Goal: Task Accomplishment & Management: Manage account settings

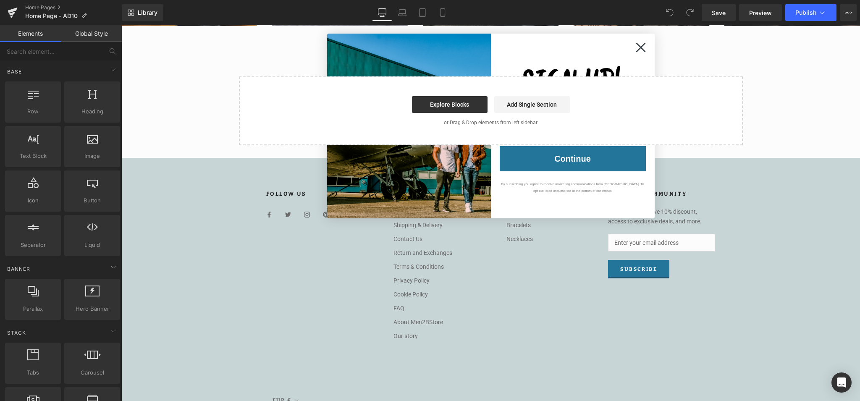
scroll to position [1716, 0]
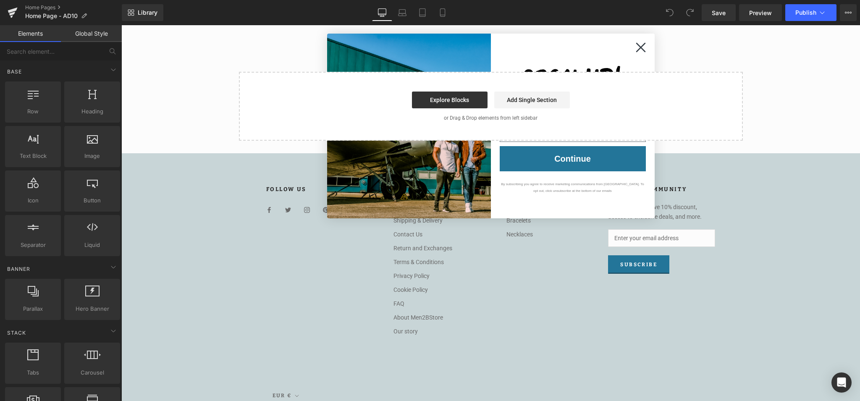
click at [413, 232] on link "Contact Us" at bounding box center [422, 234] width 59 height 9
click at [42, 7] on link "Home Pages" at bounding box center [73, 7] width 97 height 7
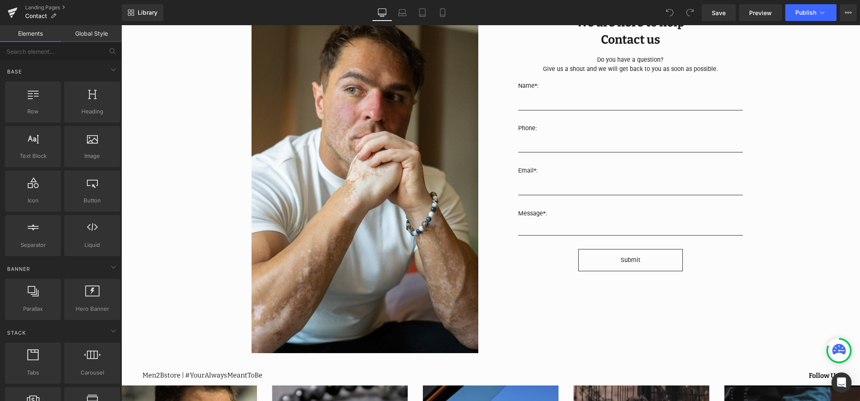
scroll to position [120, 0]
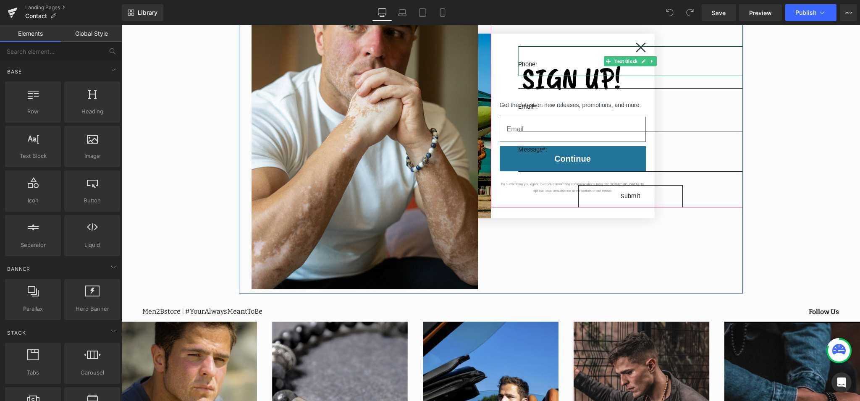
click at [641, 50] on div "Phone:" at bounding box center [630, 61] width 225 height 29
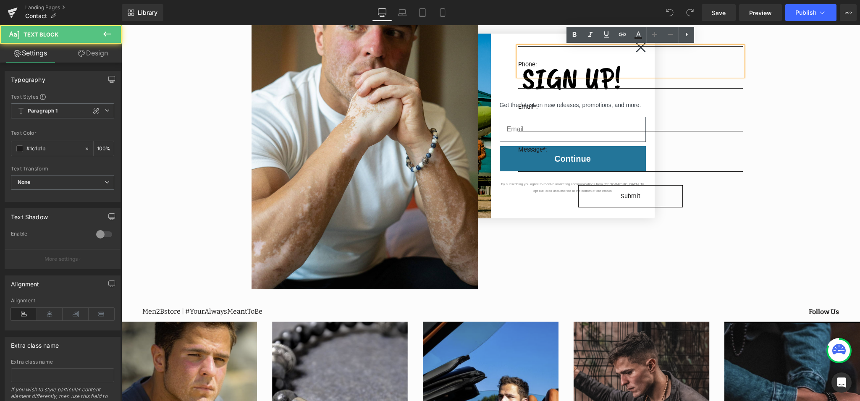
scroll to position [0, 0]
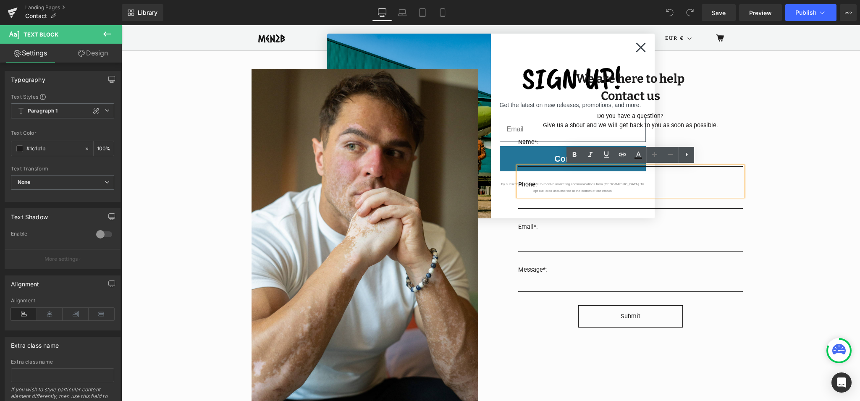
click at [807, 126] on div "Image We are here to help Heading Contact us Heading Do you have a question? Gi…" at bounding box center [490, 393] width 739 height 684
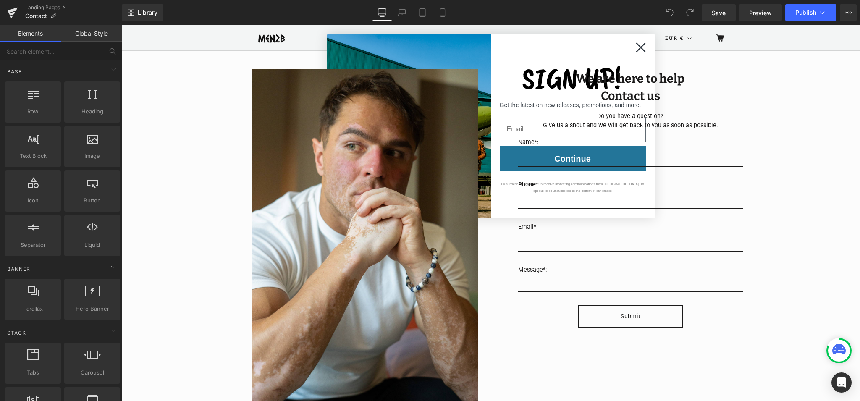
click at [639, 47] on icon "Close dialog" at bounding box center [641, 47] width 8 height 8
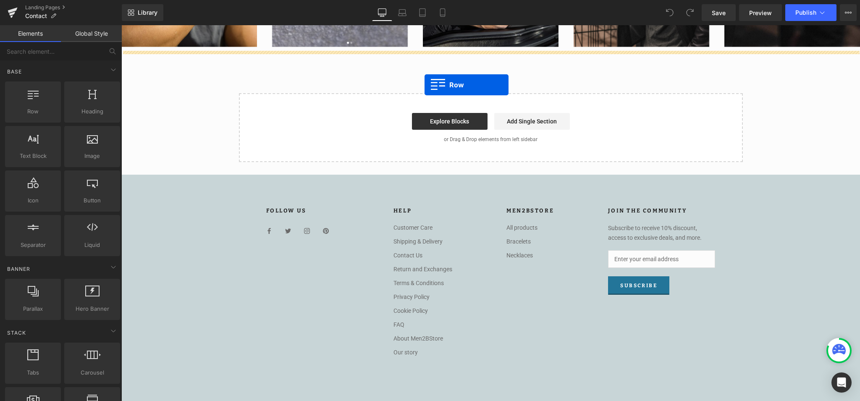
drag, startPoint x: 183, startPoint y: 128, endPoint x: 424, endPoint y: 85, distance: 245.8
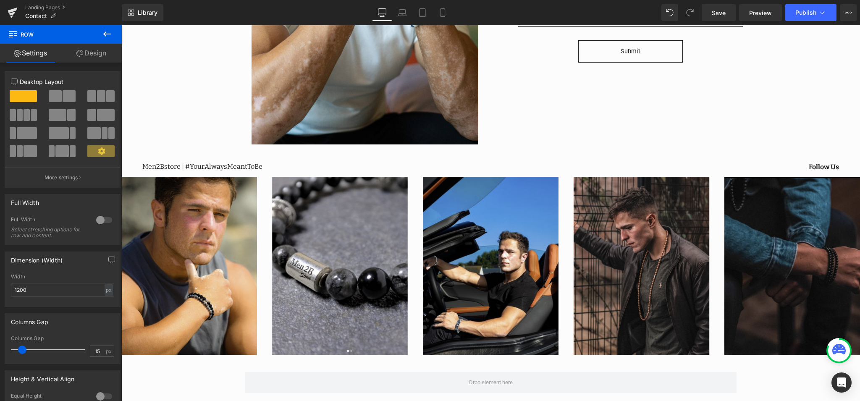
scroll to position [260, 0]
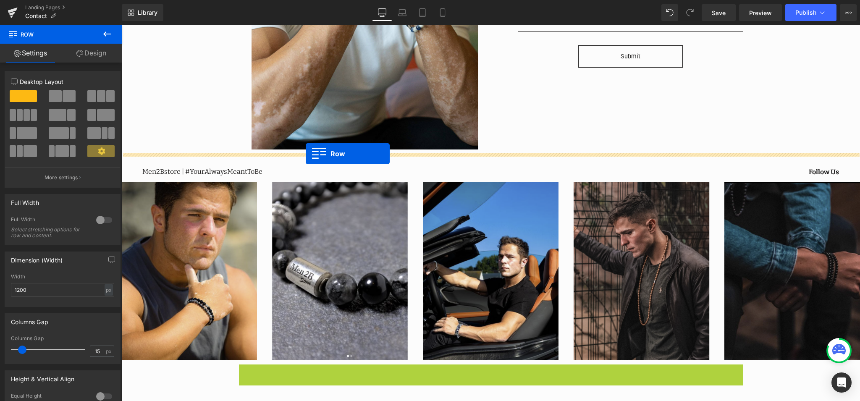
drag, startPoint x: 245, startPoint y: 370, endPoint x: 306, endPoint y: 154, distance: 225.0
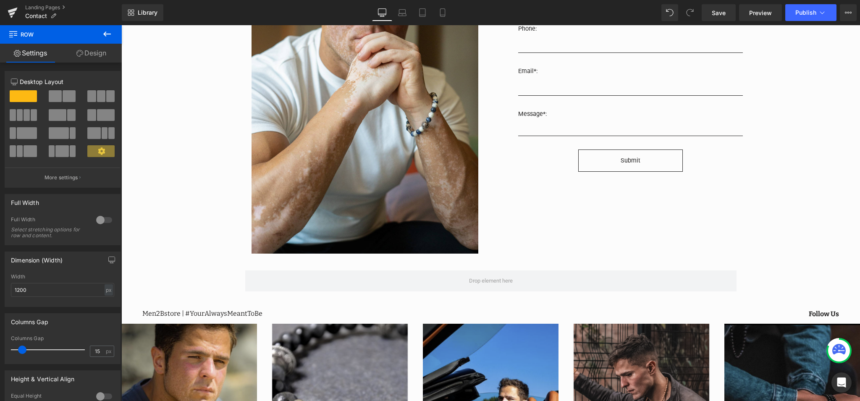
scroll to position [190, 0]
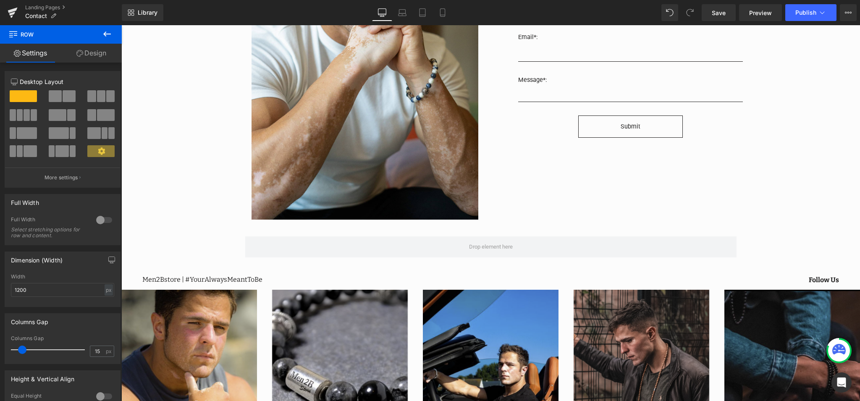
click at [103, 34] on icon at bounding box center [107, 34] width 10 height 10
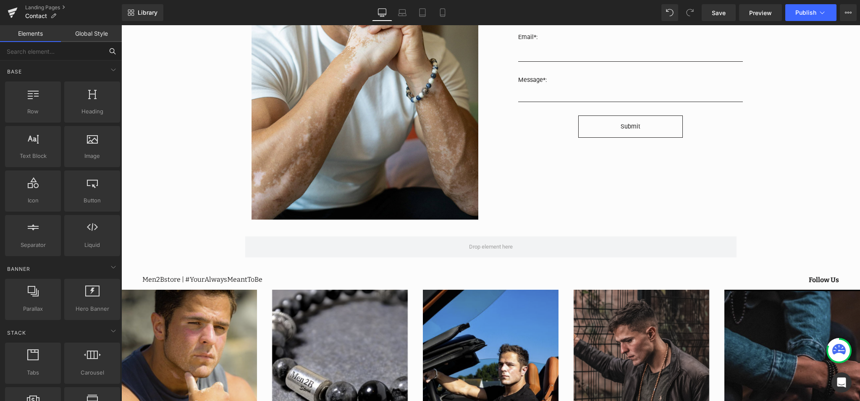
click at [65, 52] on input "text" at bounding box center [51, 51] width 103 height 18
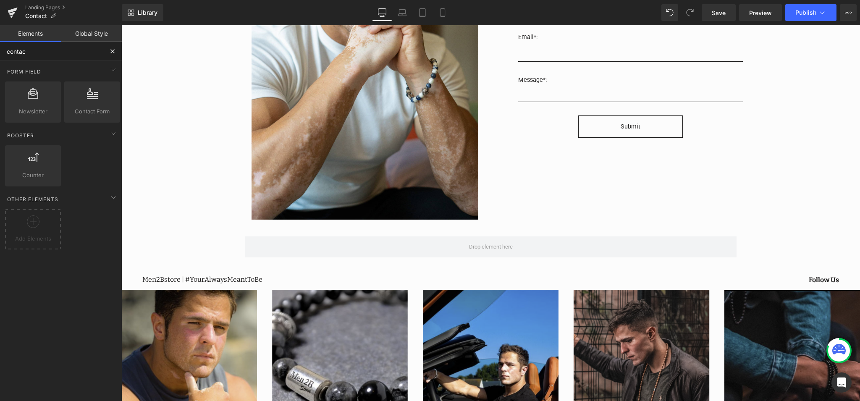
type input "contact"
drag, startPoint x: 52, startPoint y: 52, endPoint x: 0, endPoint y: 45, distance: 53.0
click at [0, 45] on input "contact" at bounding box center [51, 51] width 103 height 18
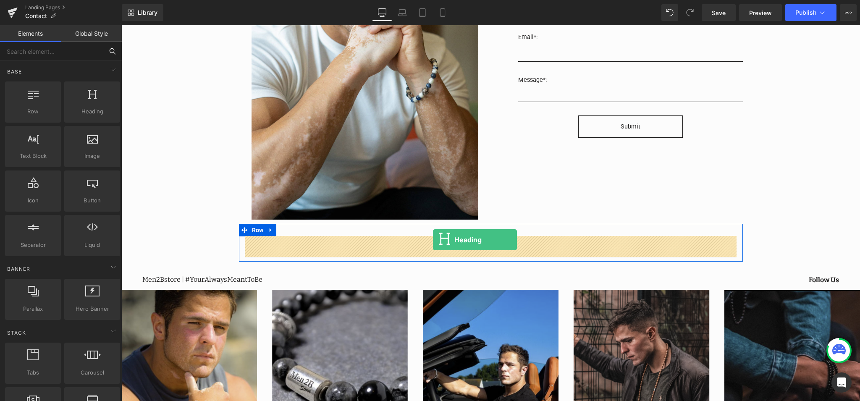
drag, startPoint x: 207, startPoint y: 136, endPoint x: 433, endPoint y: 240, distance: 248.9
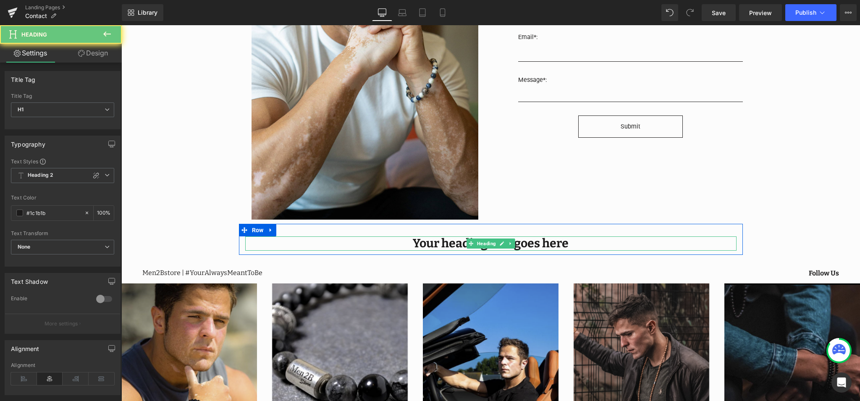
click at [456, 244] on h1 "Your heading text goes here" at bounding box center [490, 243] width 491 height 14
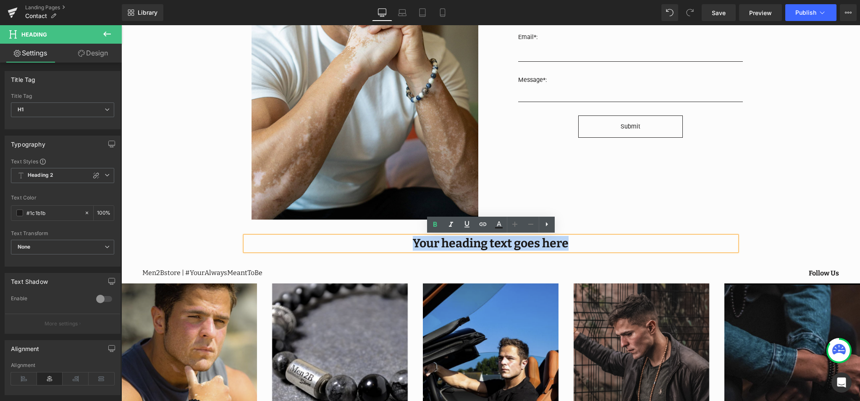
drag, startPoint x: 589, startPoint y: 243, endPoint x: 415, endPoint y: 242, distance: 173.4
click at [415, 242] on h1 "Your heading text goes here" at bounding box center [490, 243] width 491 height 14
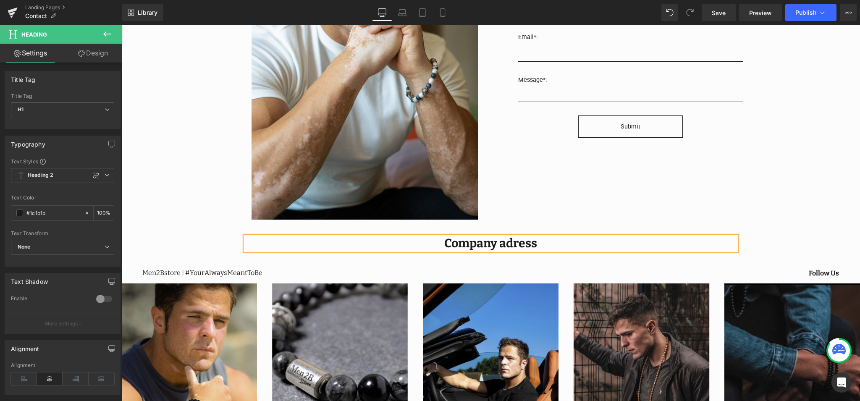
click at [800, 165] on div "Image We are here to help Heading Contact us Heading Do you have a question? Gi…" at bounding box center [490, 218] width 739 height 715
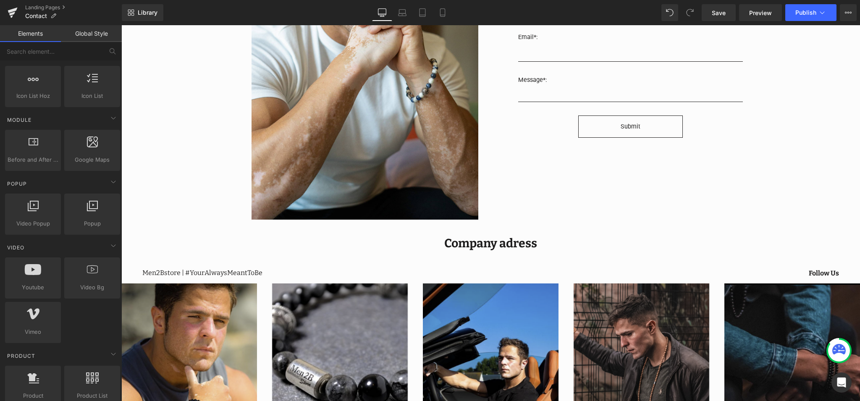
scroll to position [385, 0]
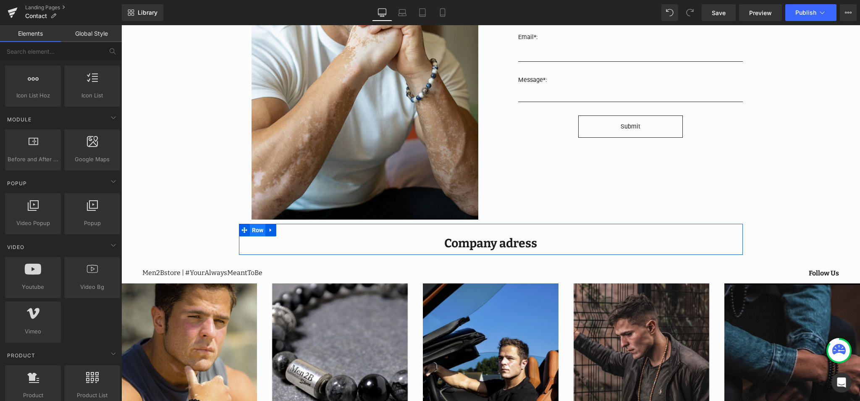
click at [251, 229] on span "Row" at bounding box center [258, 230] width 16 height 13
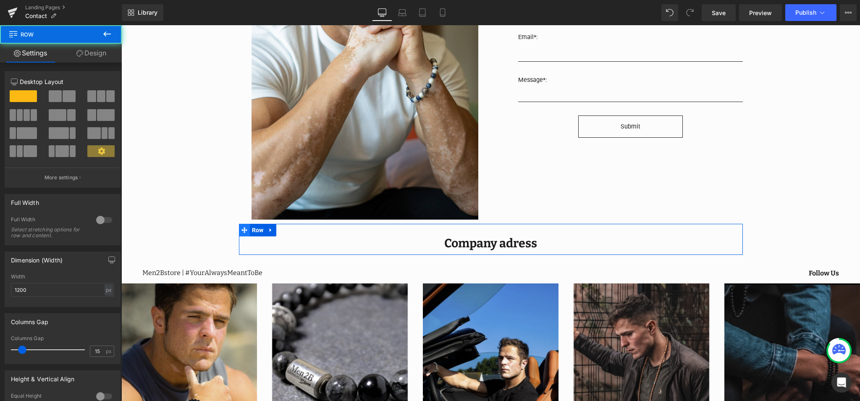
click at [244, 230] on icon at bounding box center [244, 230] width 6 height 6
click at [59, 96] on span at bounding box center [55, 96] width 13 height 12
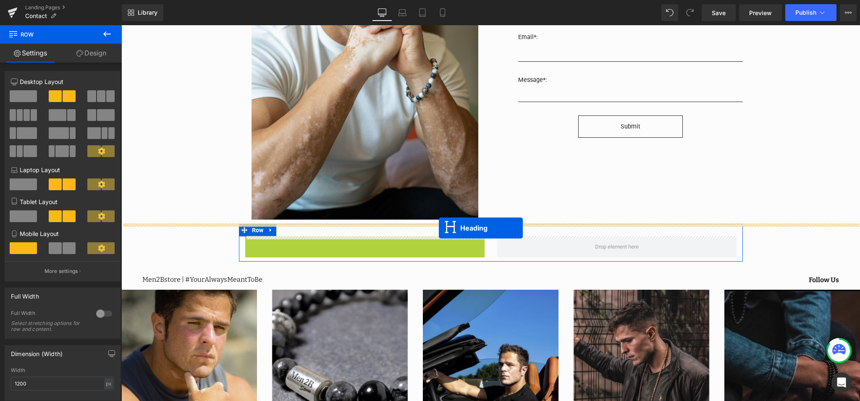
drag, startPoint x: 345, startPoint y: 243, endPoint x: 439, endPoint y: 228, distance: 94.8
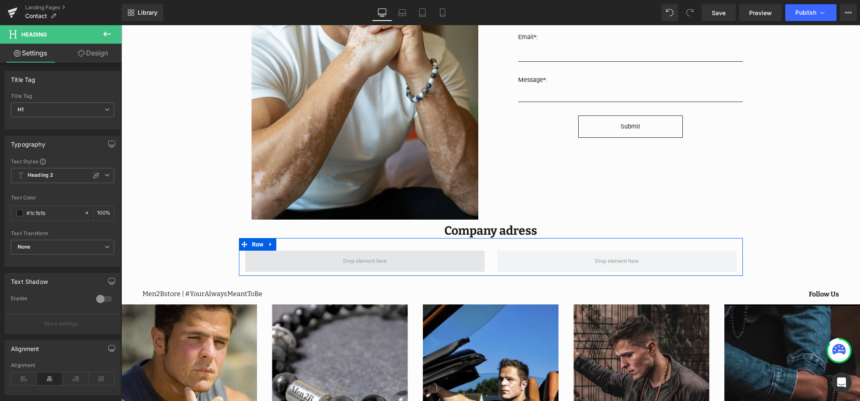
click at [309, 260] on span at bounding box center [364, 261] width 239 height 21
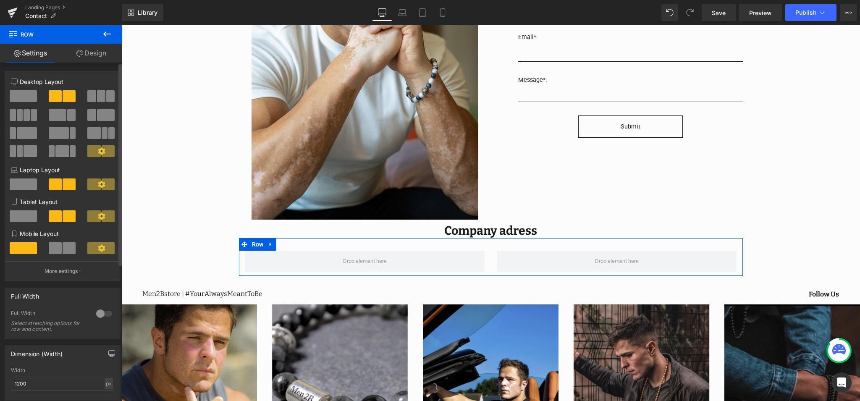
click at [62, 114] on span at bounding box center [58, 115] width 18 height 12
click at [102, 118] on span at bounding box center [106, 115] width 18 height 12
click at [75, 115] on div at bounding box center [62, 118] width 39 height 18
click at [64, 115] on span at bounding box center [58, 115] width 18 height 12
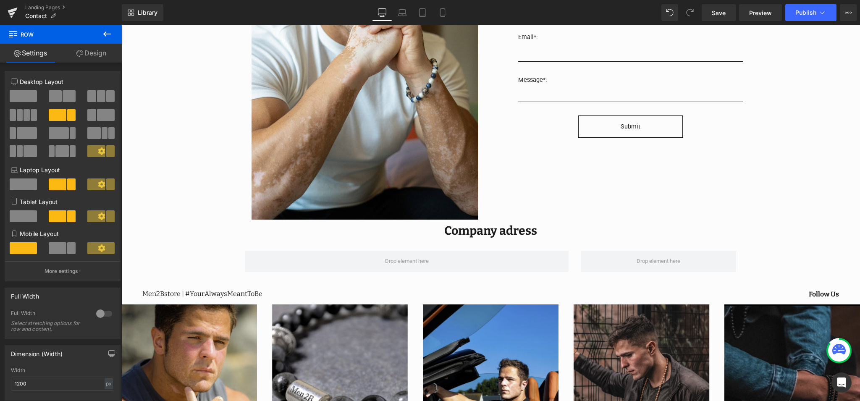
click at [110, 34] on icon at bounding box center [107, 33] width 8 height 5
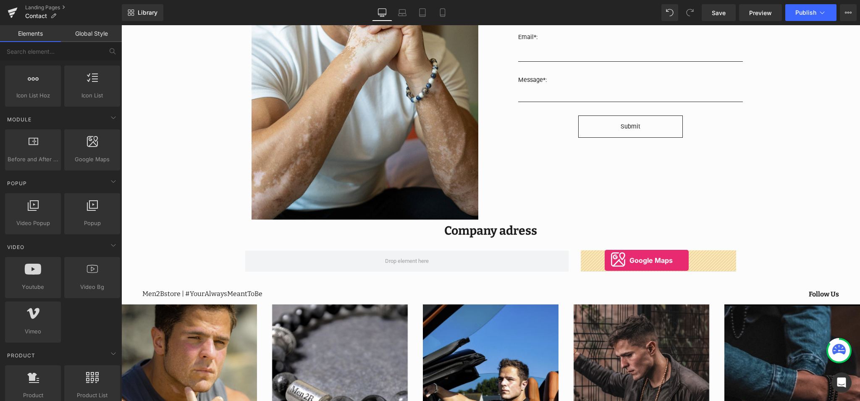
drag, startPoint x: 208, startPoint y: 178, endPoint x: 605, endPoint y: 260, distance: 404.8
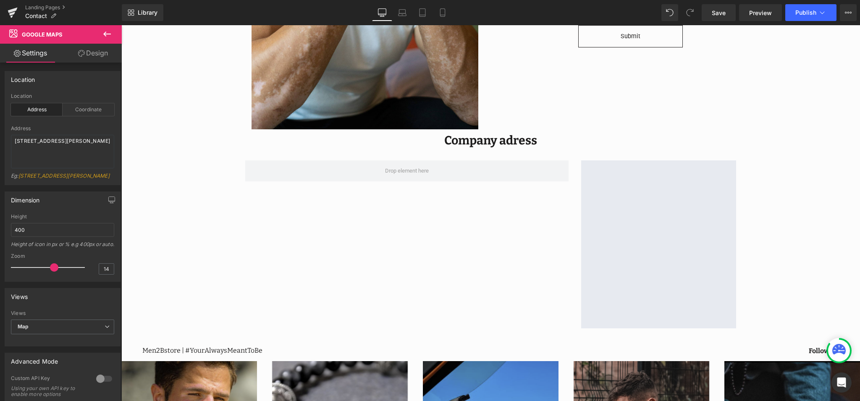
scroll to position [283, 0]
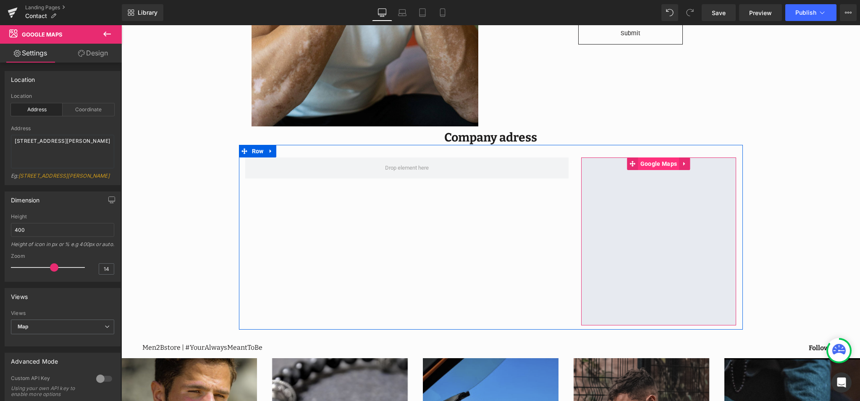
click at [649, 161] on span "Google Maps" at bounding box center [658, 163] width 41 height 13
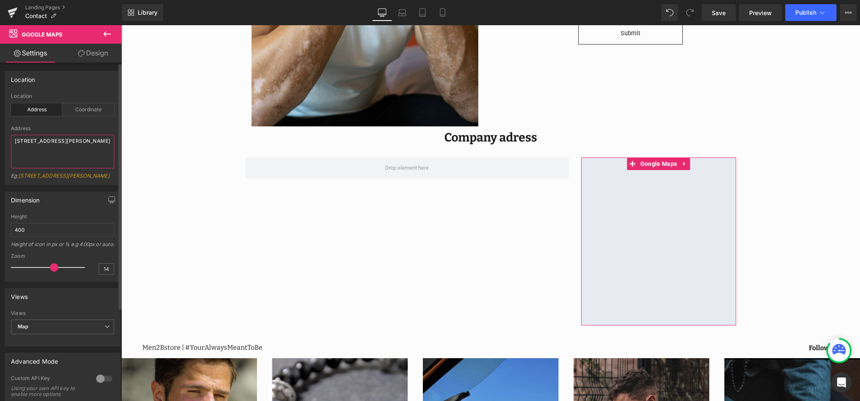
drag, startPoint x: 33, startPoint y: 148, endPoint x: 5, endPoint y: 139, distance: 29.6
click at [5, 139] on div "address Location Address Coordinate Address [STREET_ADDRESS][GEOGRAPHIC_DATA][P…" at bounding box center [62, 139] width 115 height 92
type textarea "Velserbroek, waterdrieblad"
click at [81, 81] on div "Location" at bounding box center [62, 79] width 115 height 16
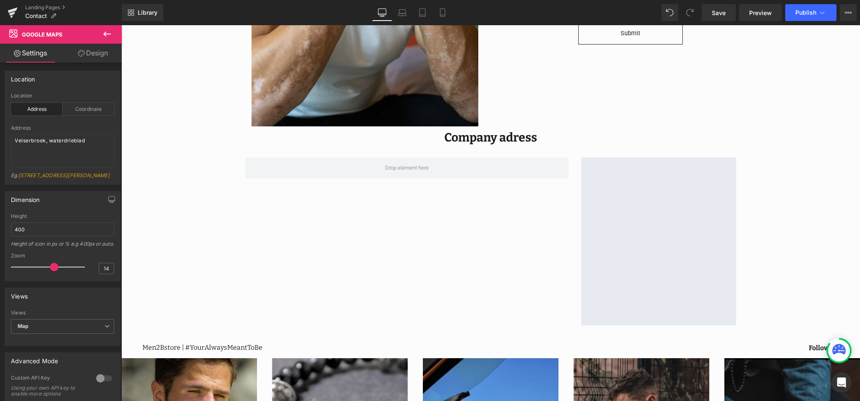
click at [107, 34] on icon at bounding box center [107, 34] width 10 height 10
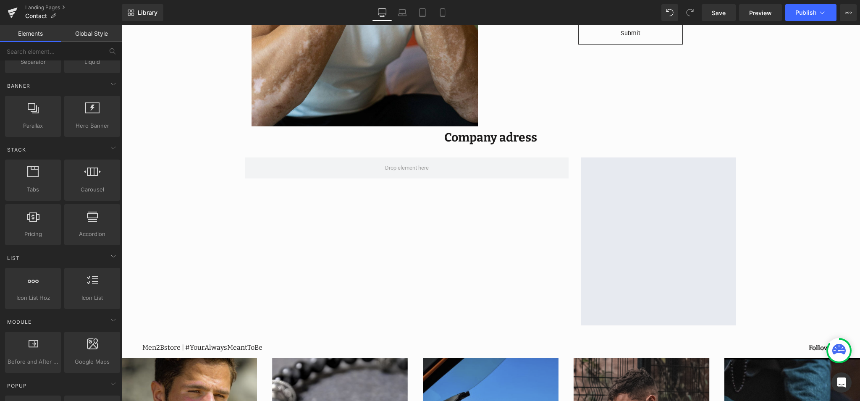
scroll to position [0, 0]
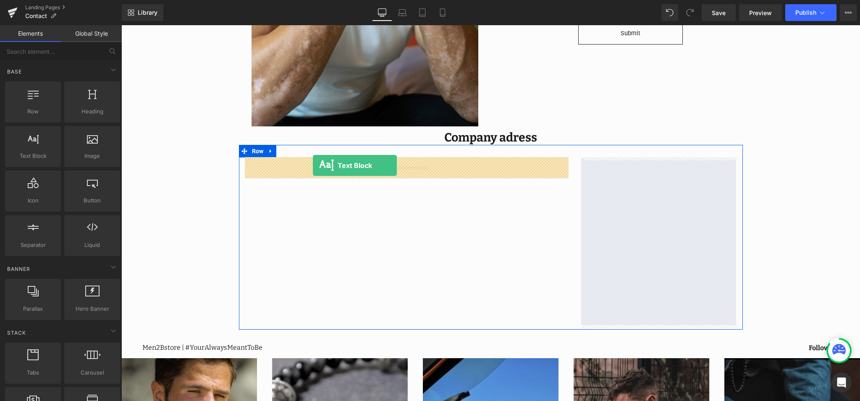
drag, startPoint x: 197, startPoint y: 167, endPoint x: 313, endPoint y: 165, distance: 115.9
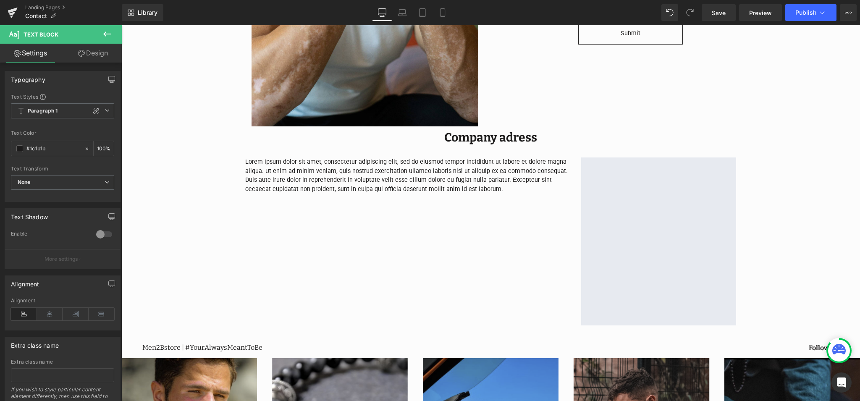
click at [108, 32] on icon at bounding box center [107, 34] width 10 height 10
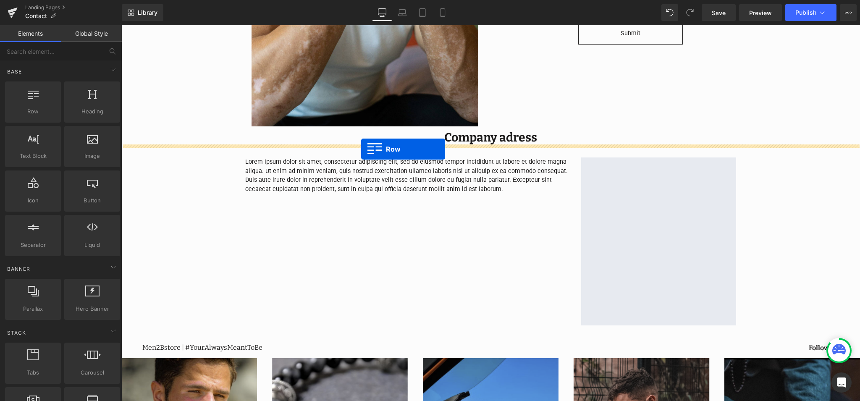
drag, startPoint x: 168, startPoint y: 133, endPoint x: 362, endPoint y: 149, distance: 194.7
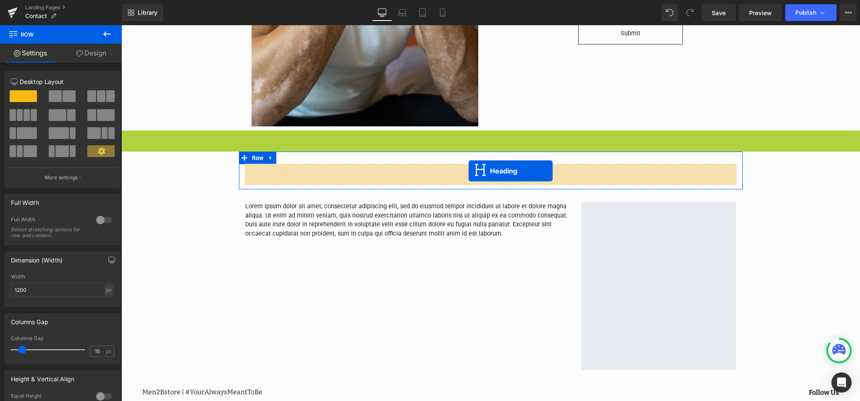
drag, startPoint x: 469, startPoint y: 153, endPoint x: 469, endPoint y: 171, distance: 17.6
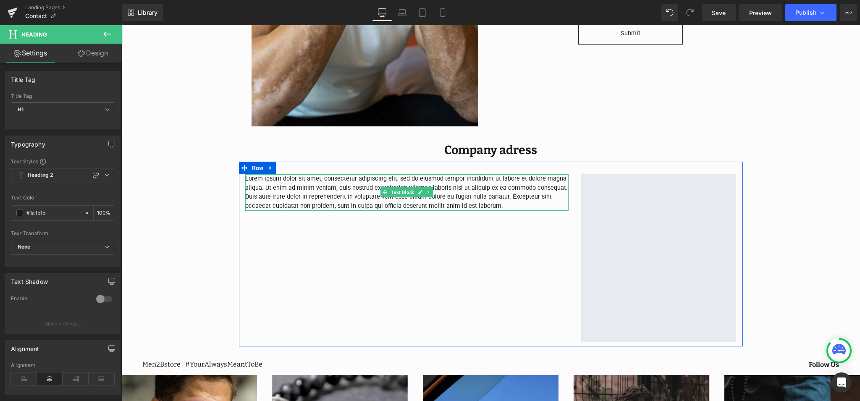
click at [441, 207] on p "Lorem ipsum dolor sit amet, consectetur adipiscing elit, sed do eiusmod tempor …" at bounding box center [406, 192] width 323 height 36
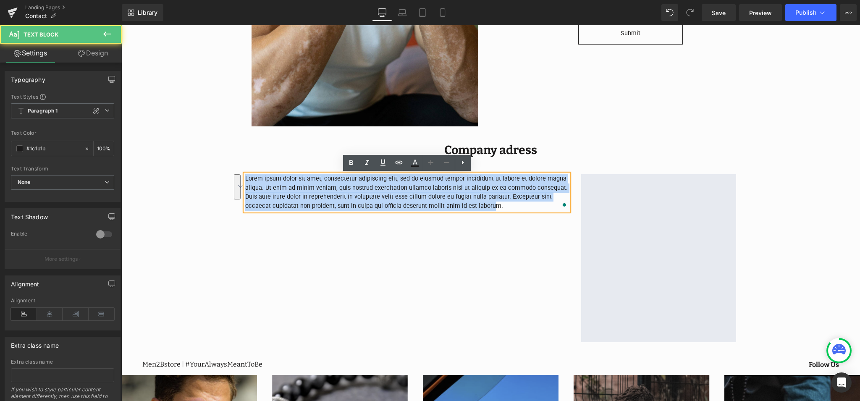
drag, startPoint x: 300, startPoint y: 193, endPoint x: 239, endPoint y: 176, distance: 63.2
click at [239, 176] on div "Lorem ipsum dolor sit amet, consectetur adipiscing elit, sed do eiusmod tempor …" at bounding box center [407, 192] width 336 height 36
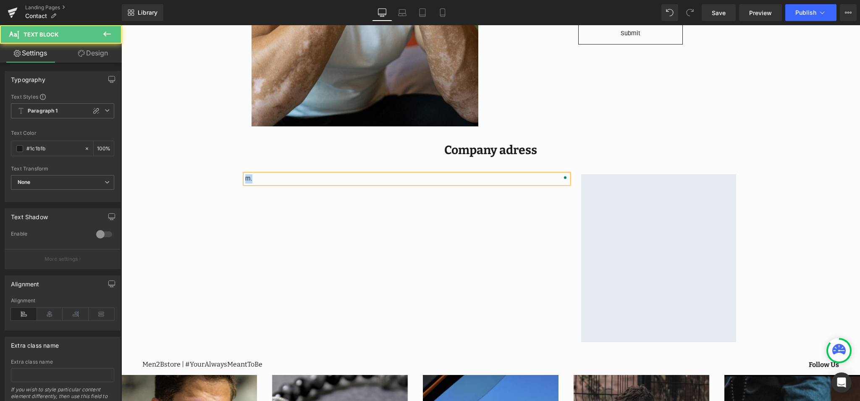
drag, startPoint x: 253, startPoint y: 179, endPoint x: 232, endPoint y: 178, distance: 21.4
click at [232, 178] on div "Image We are here to help Heading Contact us Heading Do you have a question? Gi…" at bounding box center [490, 218] width 739 height 900
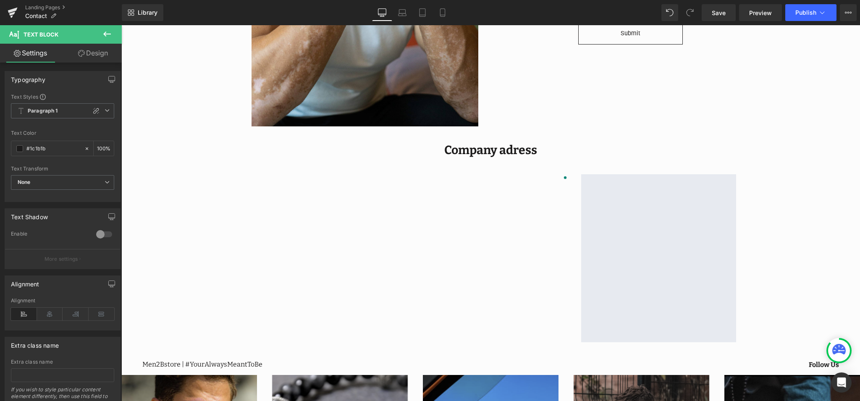
click at [107, 33] on icon at bounding box center [107, 34] width 10 height 10
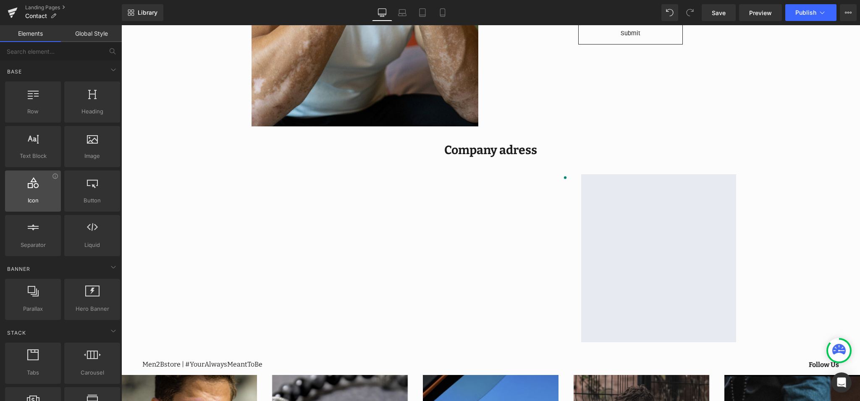
click at [38, 194] on div at bounding box center [33, 186] width 51 height 19
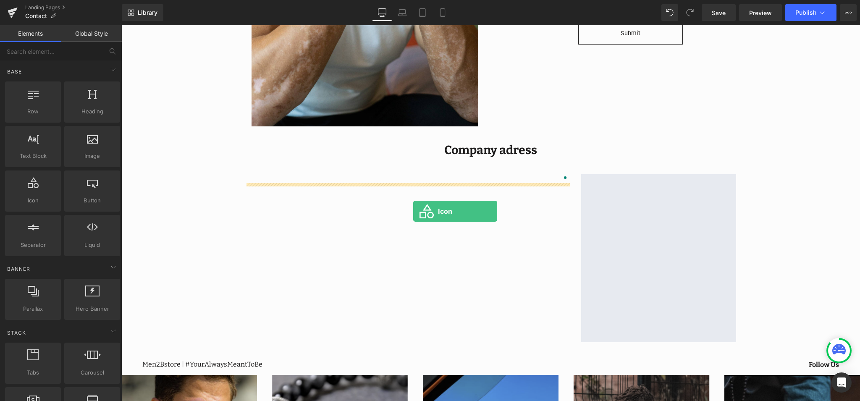
drag, startPoint x: 154, startPoint y: 216, endPoint x: 413, endPoint y: 211, distance: 259.1
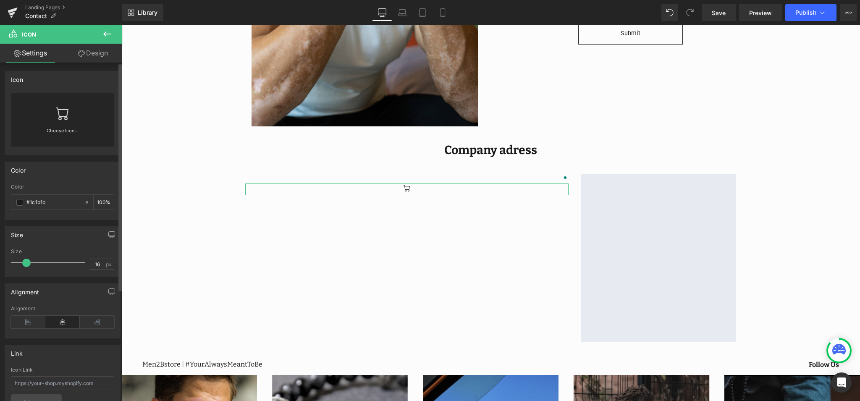
click at [66, 125] on link at bounding box center [62, 110] width 13 height 34
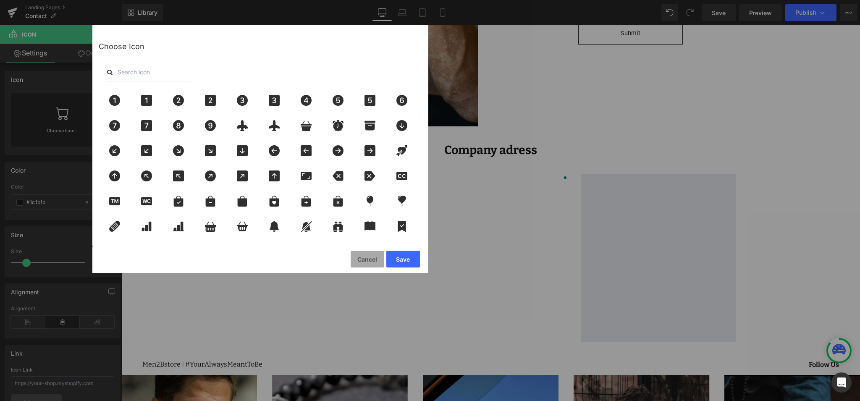
click at [371, 263] on button "Cancel" at bounding box center [368, 259] width 34 height 17
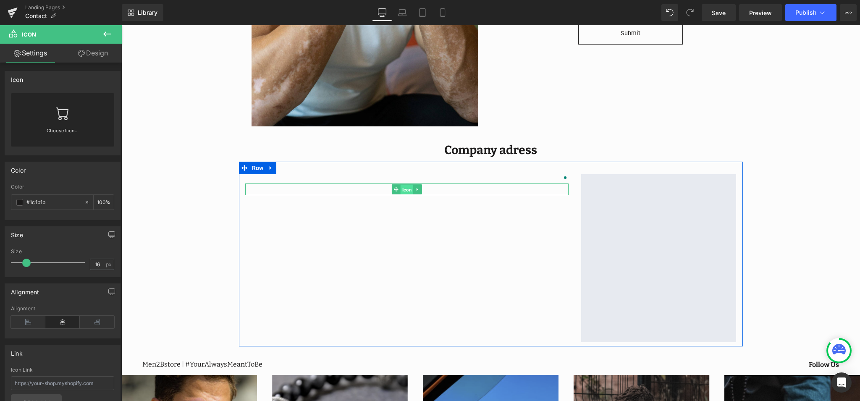
click at [406, 189] on span "Icon" at bounding box center [406, 190] width 13 height 10
click at [417, 189] on icon at bounding box center [417, 189] width 1 height 3
click at [422, 190] on icon at bounding box center [421, 189] width 5 height 5
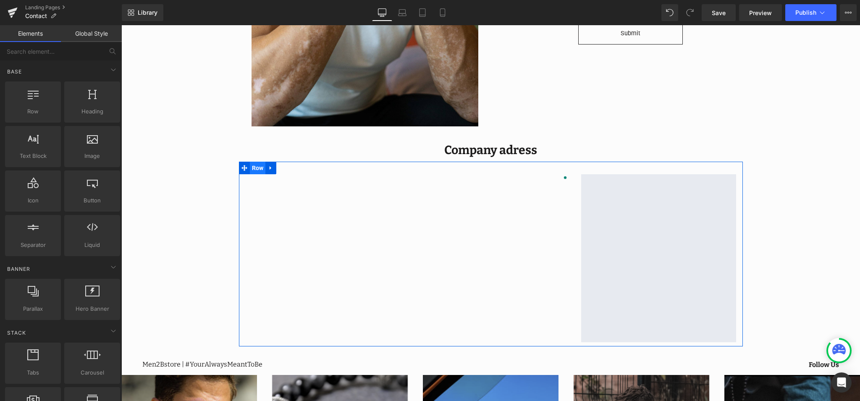
click at [251, 167] on span "Row" at bounding box center [258, 168] width 16 height 13
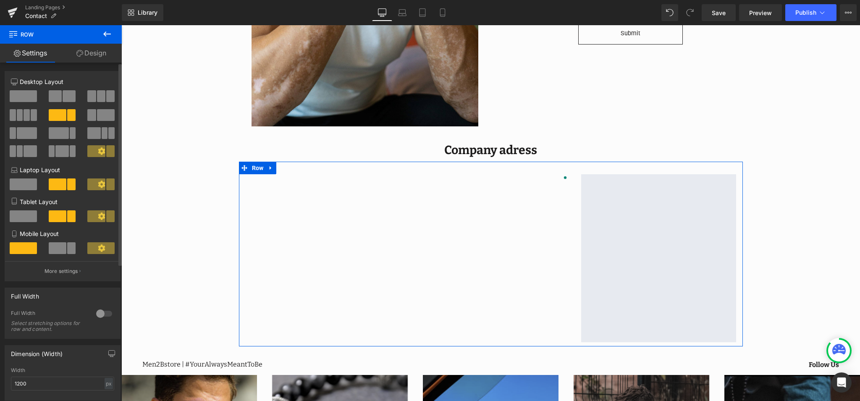
click at [102, 97] on span at bounding box center [101, 96] width 8 height 12
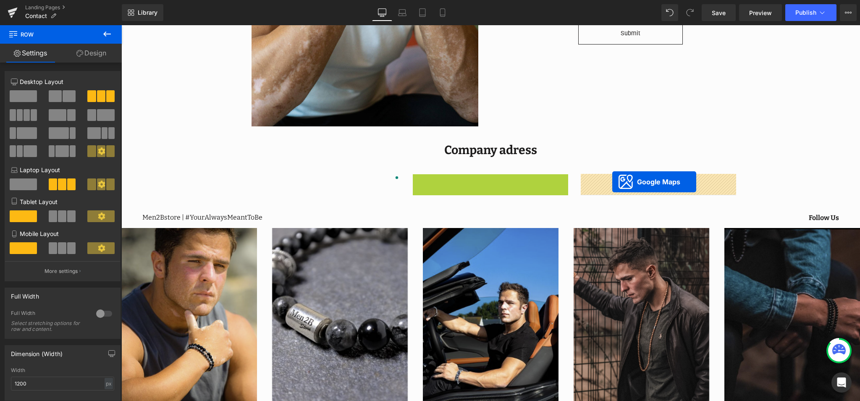
drag, startPoint x: 482, startPoint y: 180, endPoint x: 612, endPoint y: 182, distance: 130.6
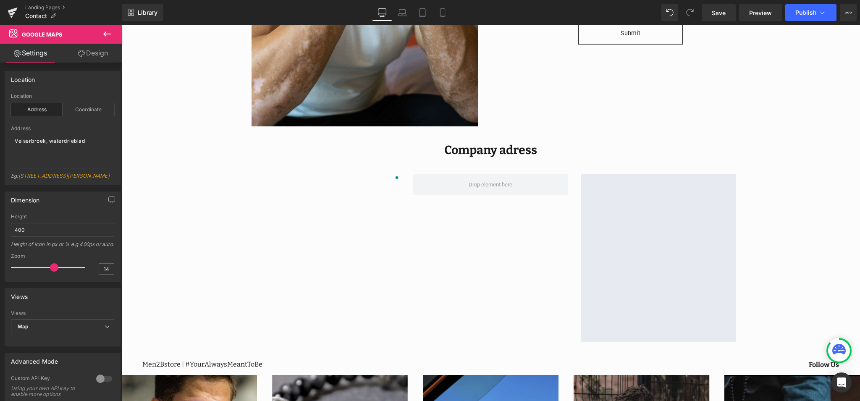
click at [106, 36] on icon at bounding box center [107, 33] width 8 height 5
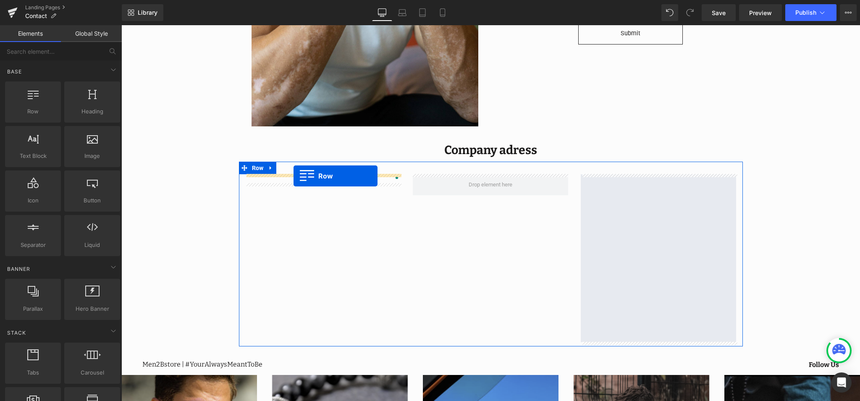
drag, startPoint x: 149, startPoint y: 127, endPoint x: 293, endPoint y: 176, distance: 152.6
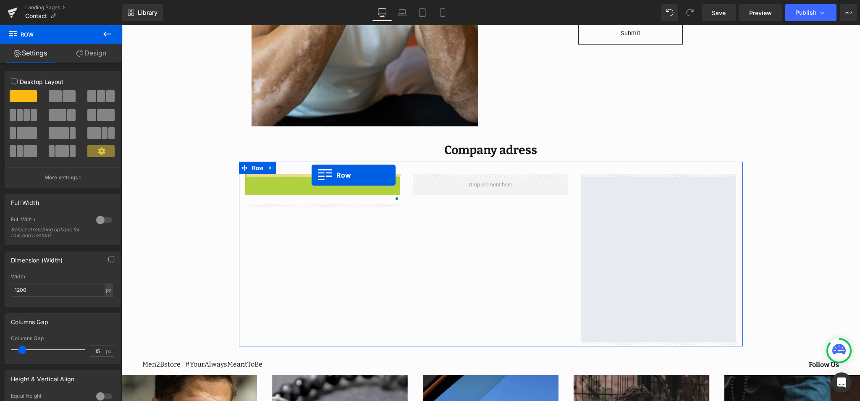
drag, startPoint x: 261, startPoint y: 183, endPoint x: 309, endPoint y: 174, distance: 49.0
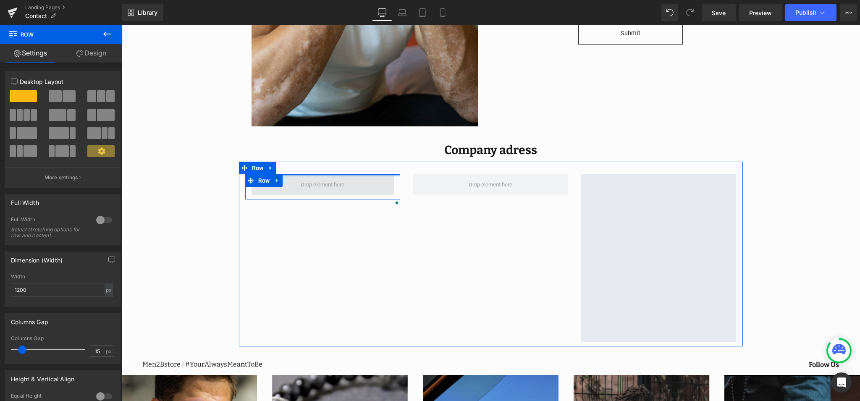
drag, startPoint x: 312, startPoint y: 184, endPoint x: 367, endPoint y: 193, distance: 55.6
click at [312, 170] on div "Row Text Block Google Maps Row" at bounding box center [491, 254] width 504 height 185
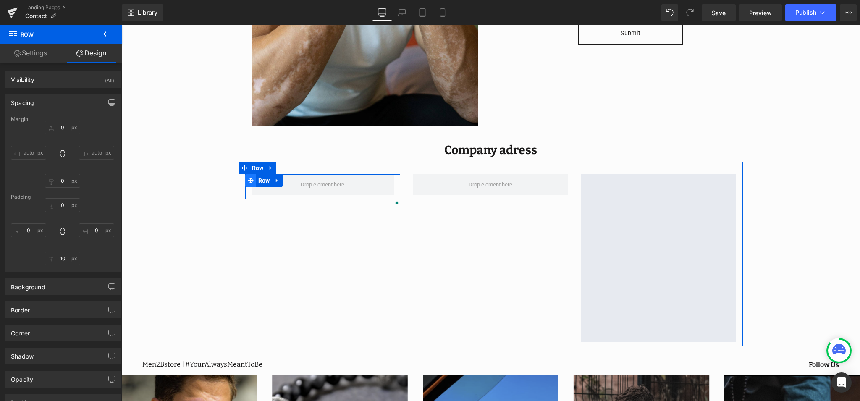
click at [255, 180] on span at bounding box center [250, 180] width 11 height 13
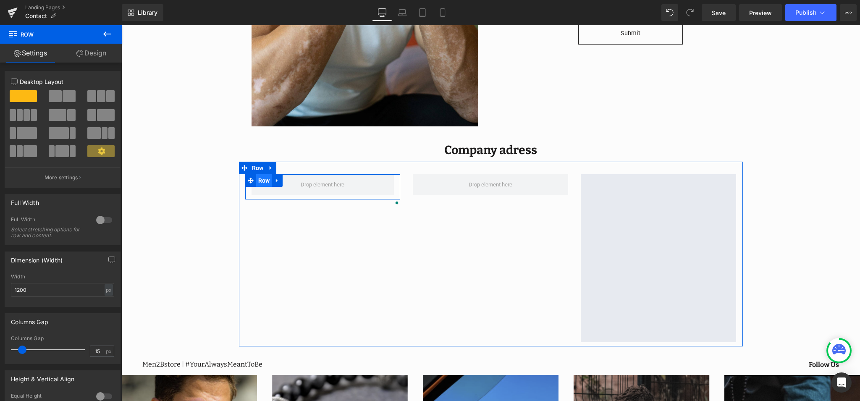
click at [263, 183] on span "Row" at bounding box center [264, 180] width 16 height 13
click at [279, 180] on icon at bounding box center [277, 181] width 6 height 6
click at [299, 181] on icon at bounding box center [299, 181] width 6 height 6
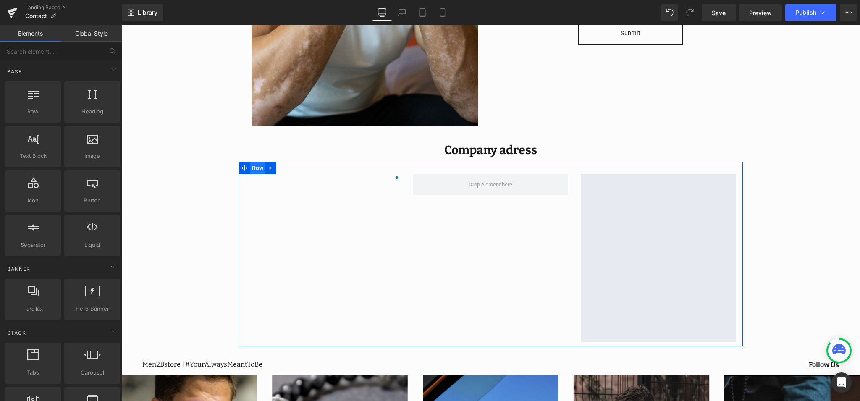
click at [251, 168] on span "Row" at bounding box center [258, 168] width 16 height 13
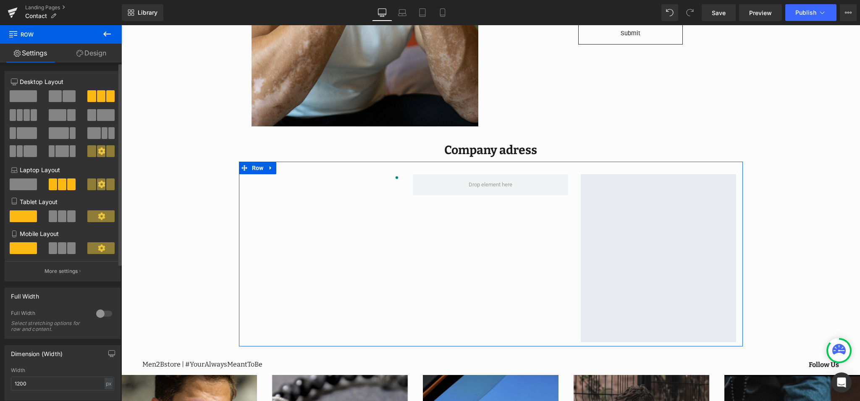
click at [28, 154] on span at bounding box center [30, 151] width 13 height 12
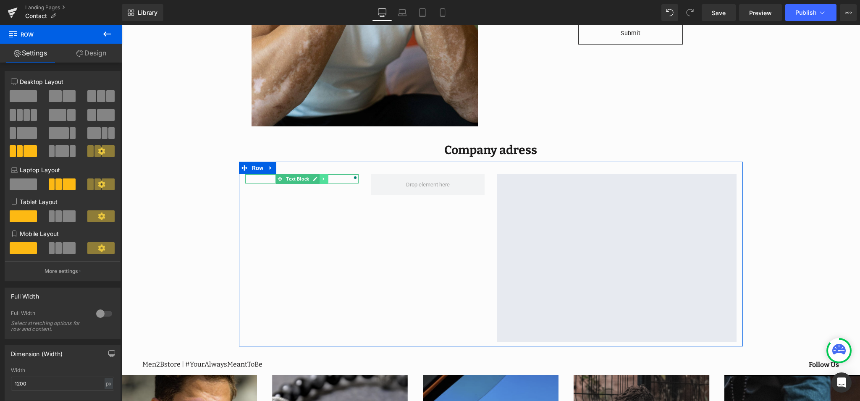
click at [323, 179] on icon at bounding box center [323, 178] width 5 height 5
click at [329, 180] on icon at bounding box center [328, 178] width 5 height 5
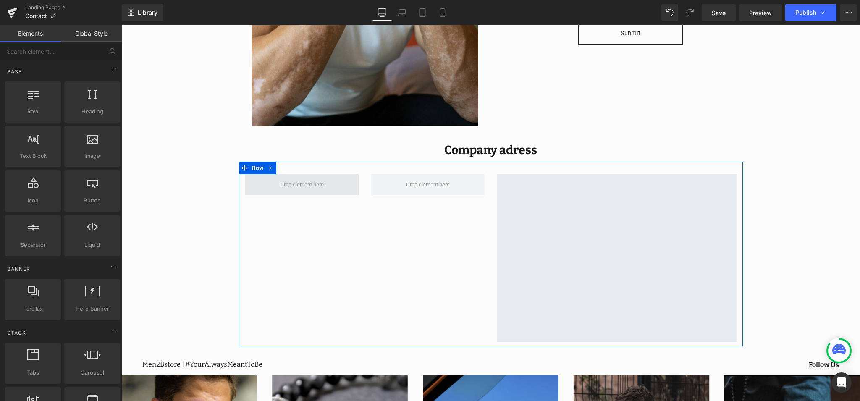
click at [318, 187] on span at bounding box center [302, 184] width 50 height 13
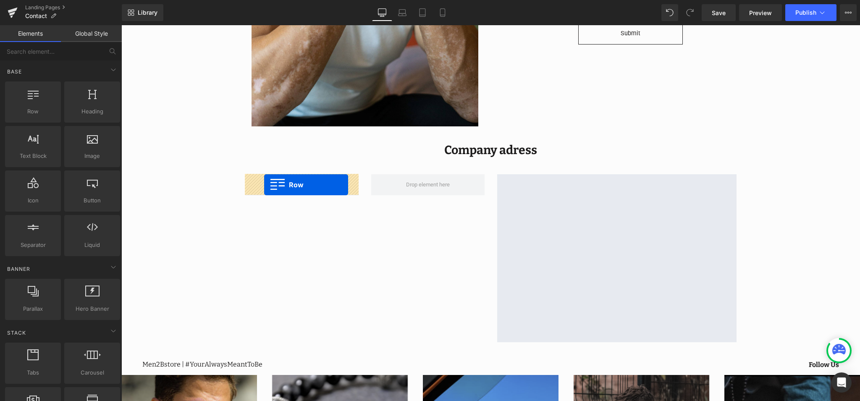
drag, startPoint x: 157, startPoint y: 125, endPoint x: 264, endPoint y: 185, distance: 122.2
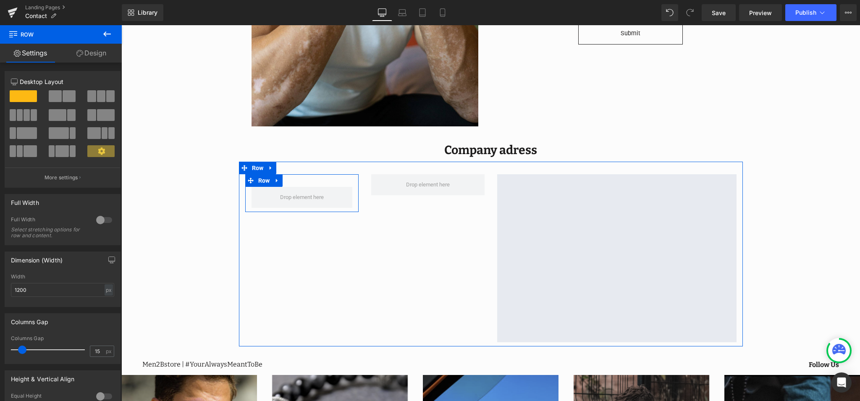
click at [299, 183] on div "Row" at bounding box center [301, 193] width 113 height 38
drag, startPoint x: 307, startPoint y: 184, endPoint x: 308, endPoint y: 166, distance: 17.7
click at [308, 166] on div "Row Google Maps Row" at bounding box center [491, 254] width 504 height 185
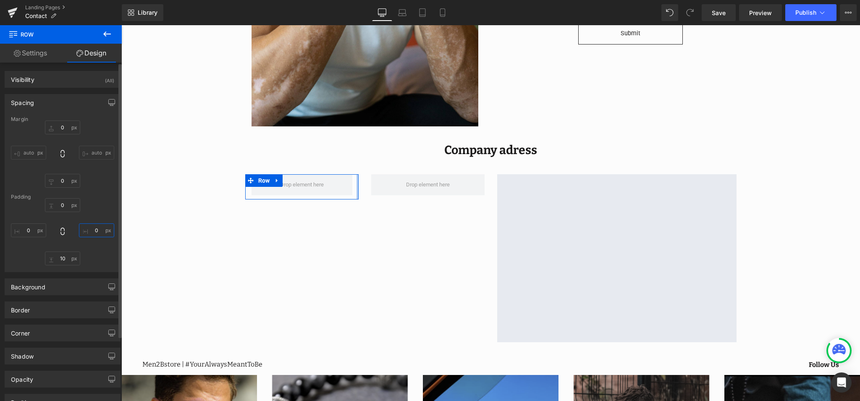
click at [89, 233] on input "0" at bounding box center [96, 230] width 35 height 14
type input "0"
click at [107, 37] on icon at bounding box center [107, 34] width 10 height 10
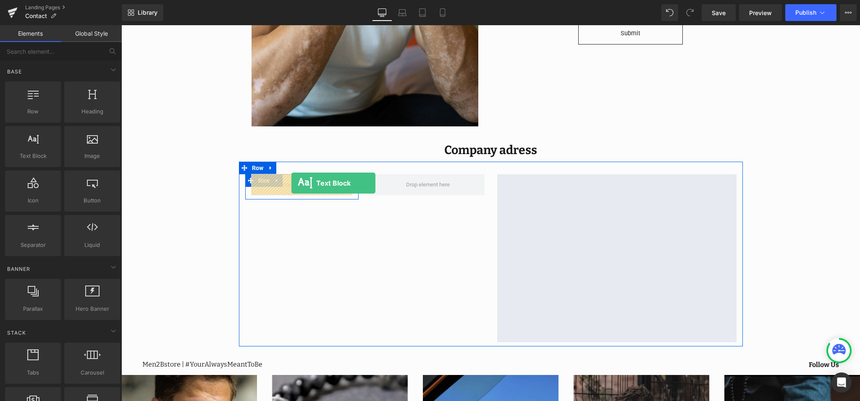
drag, startPoint x: 162, startPoint y: 167, endPoint x: 291, endPoint y: 183, distance: 129.5
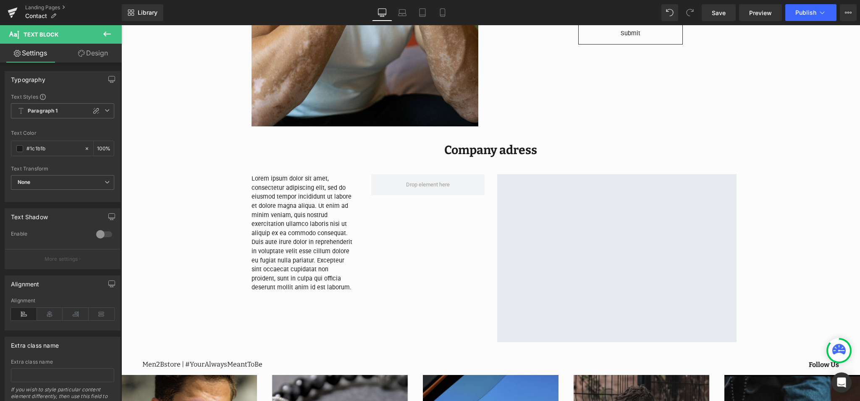
click at [102, 33] on icon at bounding box center [107, 34] width 10 height 10
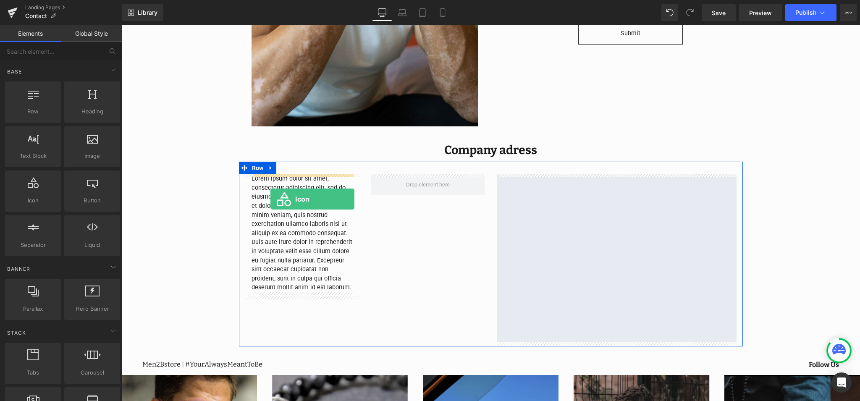
drag, startPoint x: 162, startPoint y: 223, endPoint x: 270, endPoint y: 199, distance: 110.8
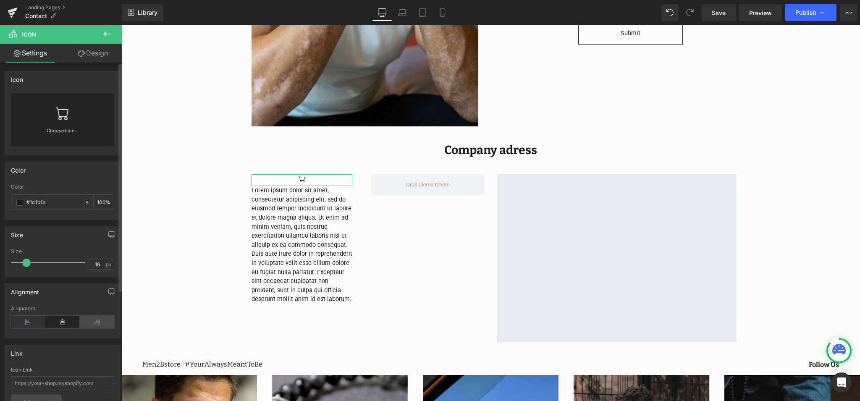
click at [90, 322] on icon at bounding box center [97, 322] width 34 height 13
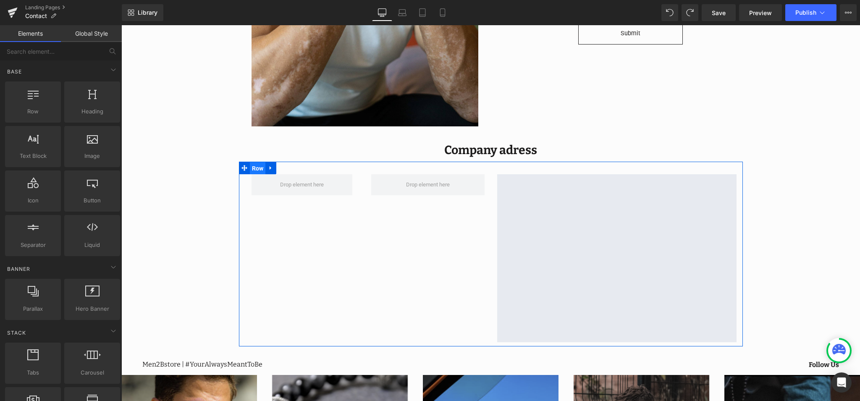
click at [253, 166] on span "Row" at bounding box center [258, 168] width 16 height 13
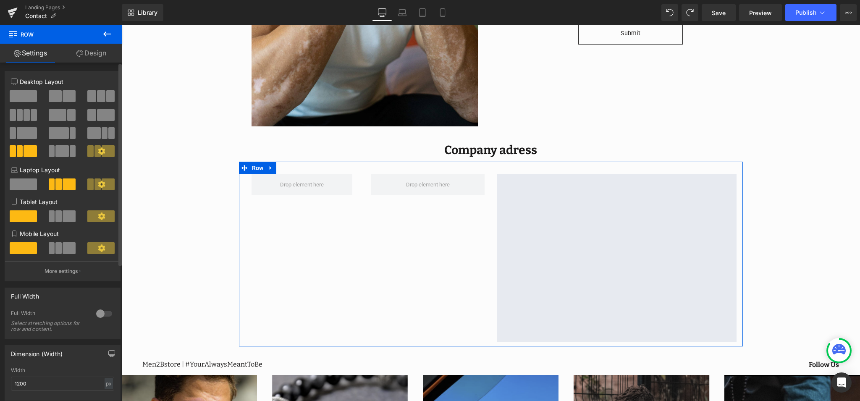
click at [100, 96] on span at bounding box center [101, 96] width 8 height 12
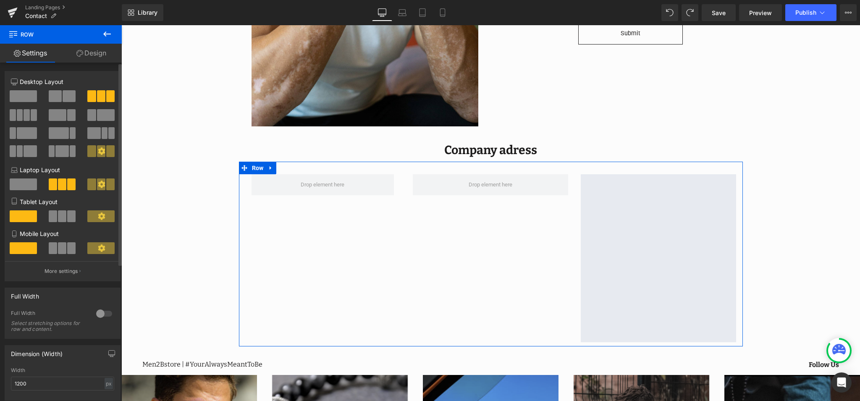
click at [100, 96] on span at bounding box center [101, 96] width 8 height 12
click at [56, 97] on span at bounding box center [55, 96] width 13 height 12
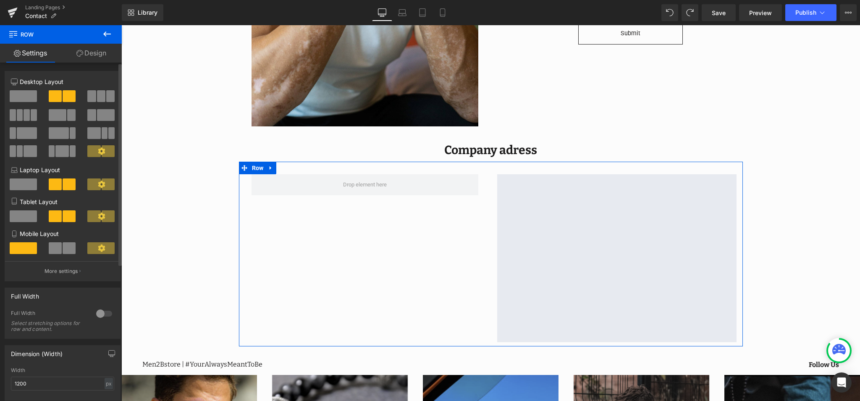
click at [58, 115] on span at bounding box center [58, 115] width 18 height 12
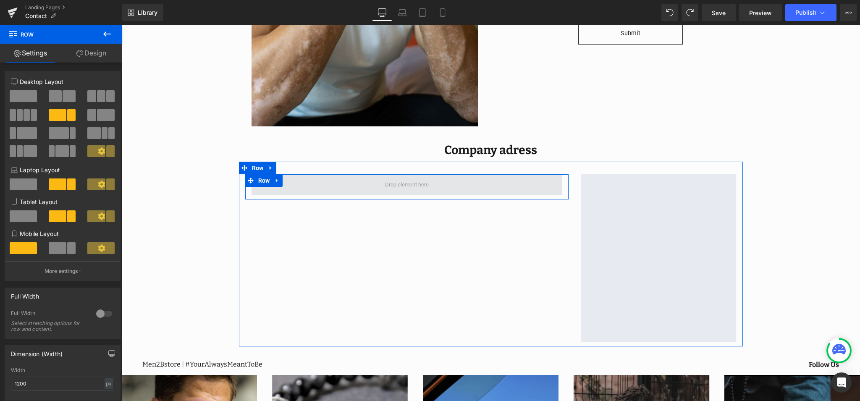
click at [397, 187] on span at bounding box center [407, 184] width 50 height 13
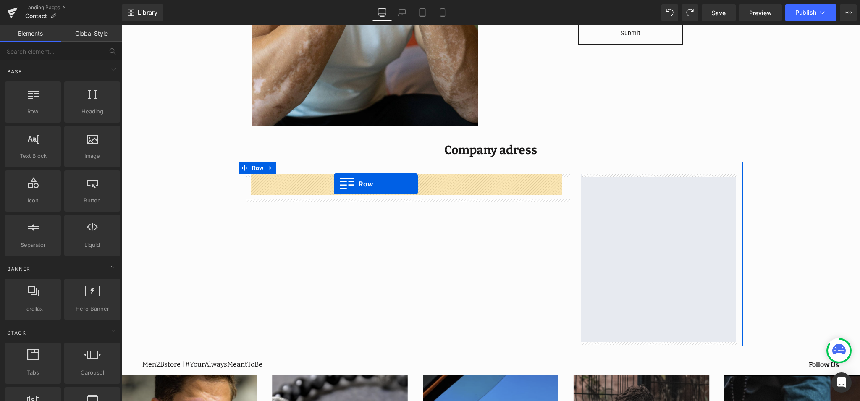
drag, startPoint x: 238, startPoint y: 144, endPoint x: 334, endPoint y: 184, distance: 103.9
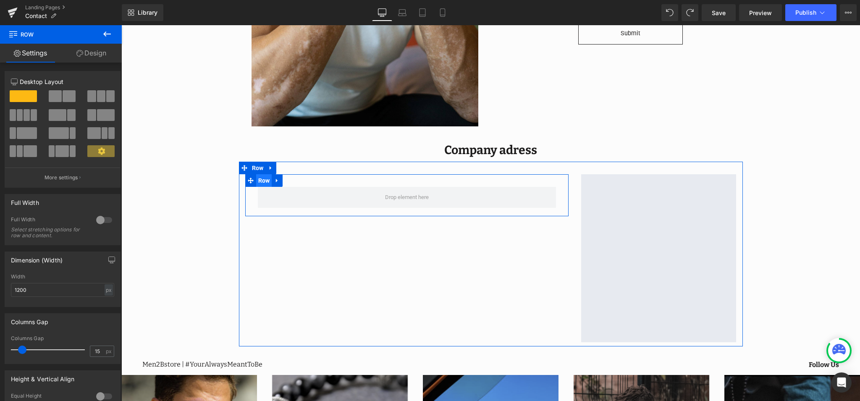
click at [259, 180] on span "Row" at bounding box center [264, 180] width 16 height 13
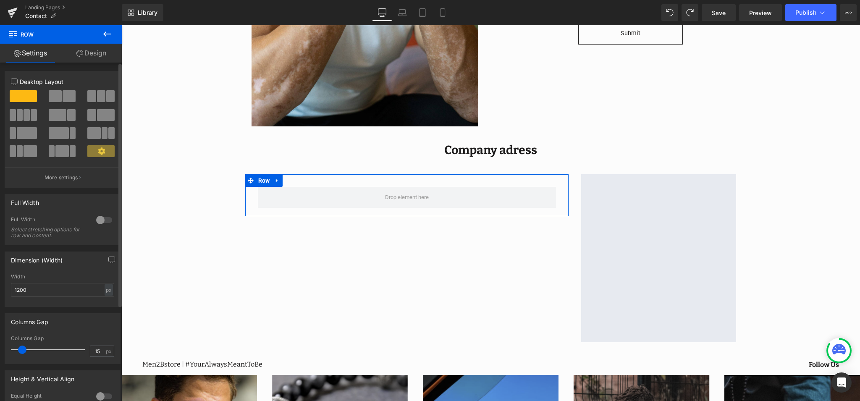
click at [94, 97] on button at bounding box center [101, 96] width 28 height 12
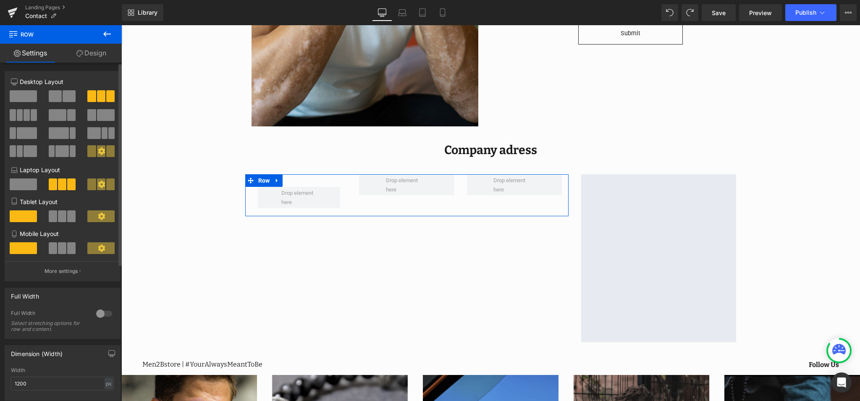
click at [11, 100] on span at bounding box center [23, 96] width 27 height 12
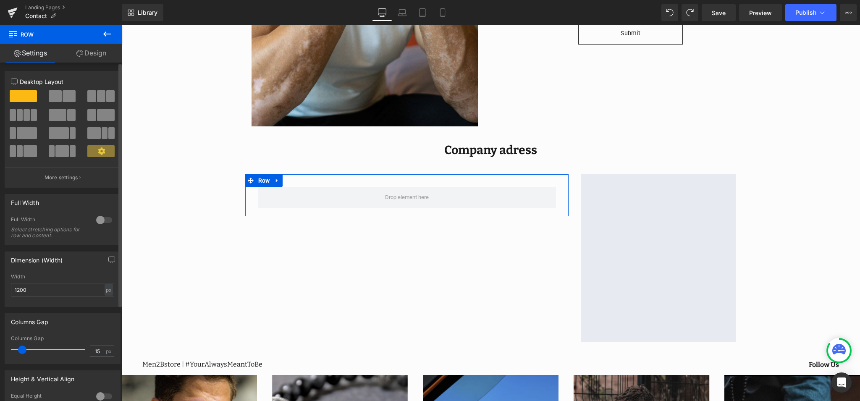
click at [58, 151] on span at bounding box center [61, 151] width 13 height 12
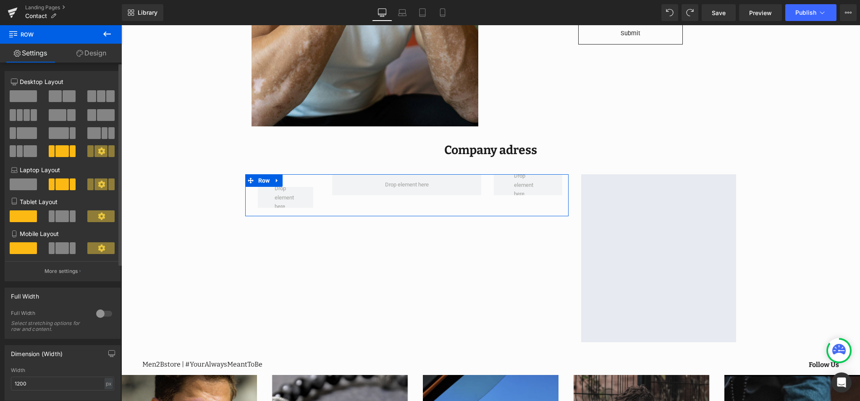
click at [59, 120] on span at bounding box center [58, 115] width 18 height 12
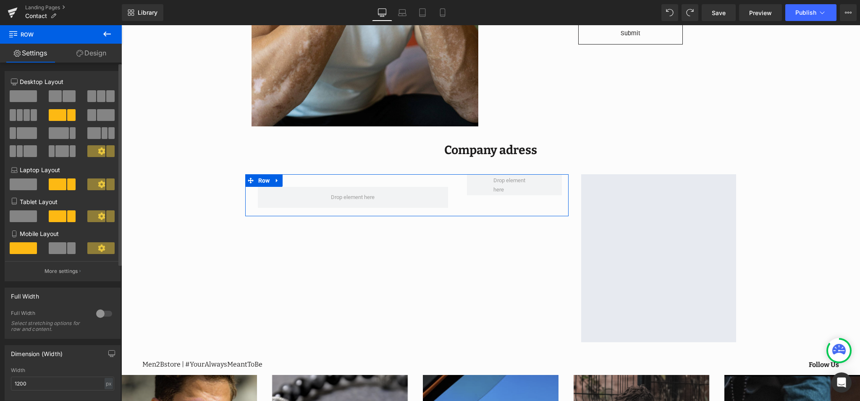
click at [101, 117] on span at bounding box center [106, 115] width 18 height 12
click at [31, 98] on span at bounding box center [23, 96] width 27 height 12
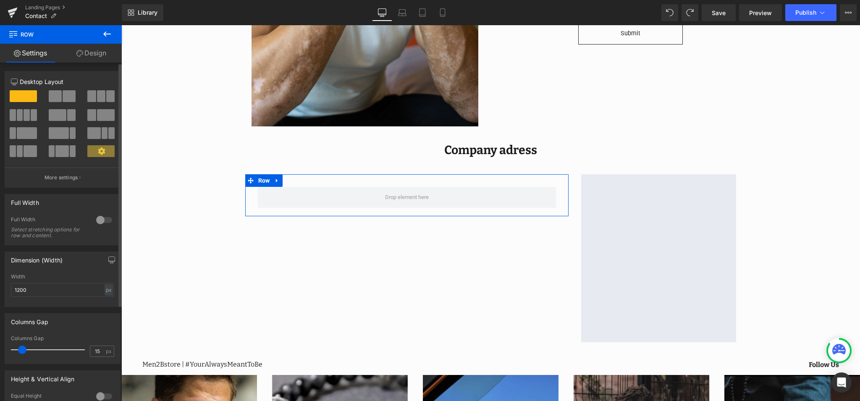
click at [97, 97] on span at bounding box center [101, 96] width 8 height 12
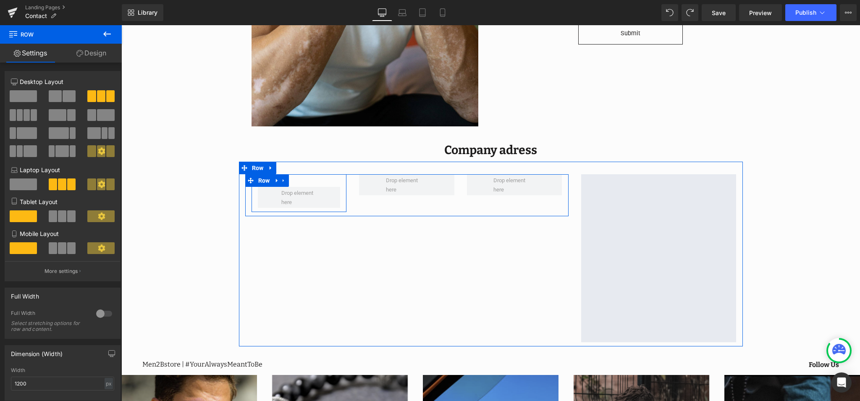
click at [309, 176] on div "Row" at bounding box center [298, 193] width 95 height 38
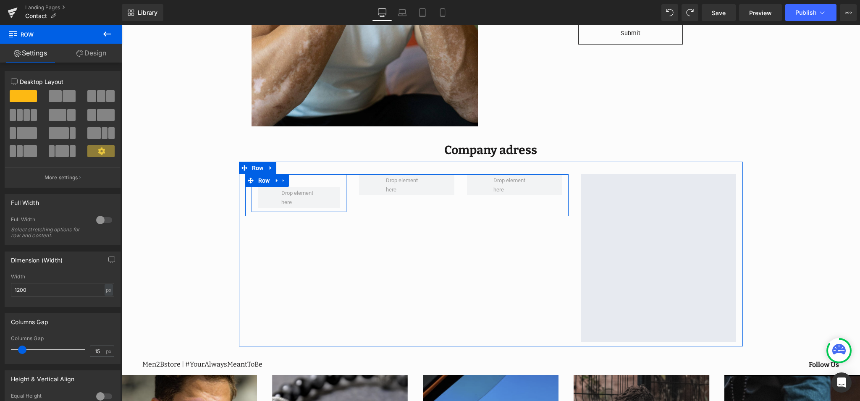
click at [311, 178] on div "Row" at bounding box center [298, 193] width 95 height 38
click at [299, 186] on div "Row" at bounding box center [298, 193] width 95 height 38
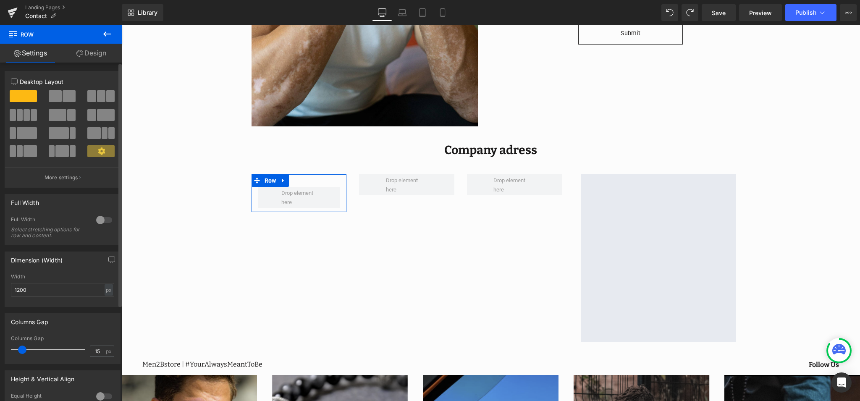
click at [68, 98] on span at bounding box center [69, 96] width 13 height 12
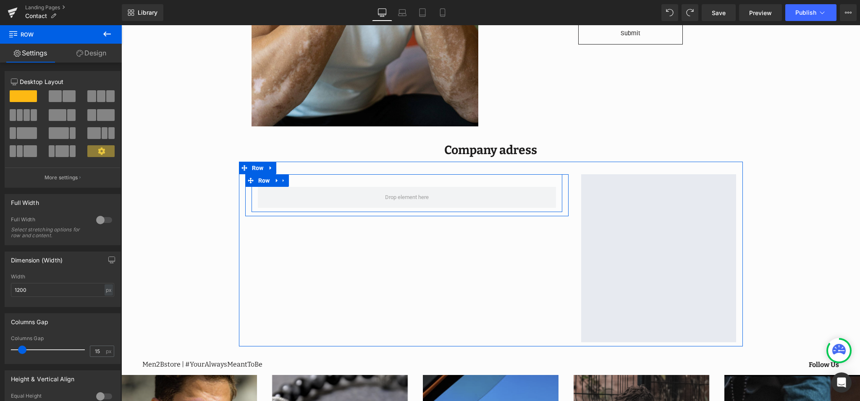
click at [413, 185] on div "Row" at bounding box center [406, 193] width 311 height 38
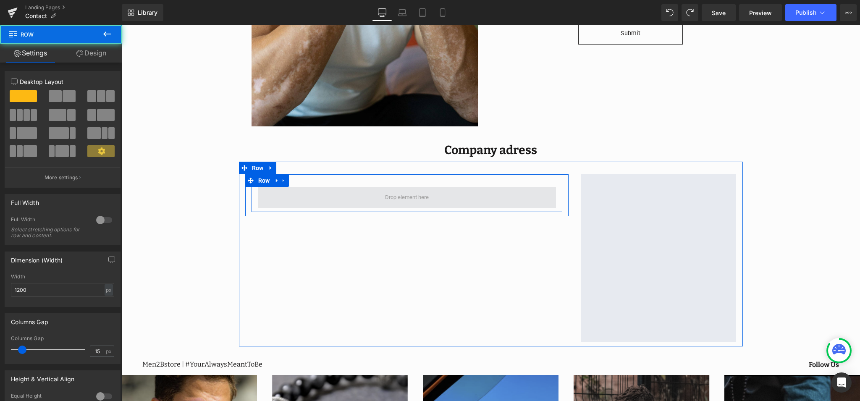
click at [370, 199] on span at bounding box center [407, 197] width 298 height 21
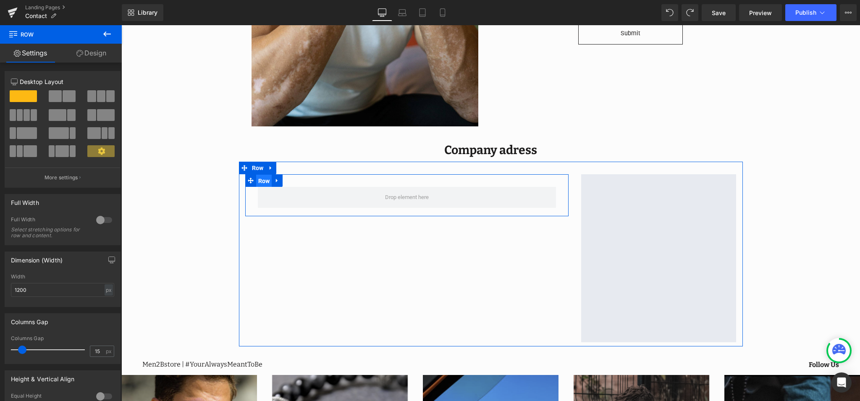
click at [265, 181] on span "Row" at bounding box center [264, 181] width 16 height 13
drag, startPoint x: 98, startPoint y: 56, endPoint x: 96, endPoint y: 60, distance: 4.5
click at [98, 56] on link "Design" at bounding box center [91, 53] width 61 height 19
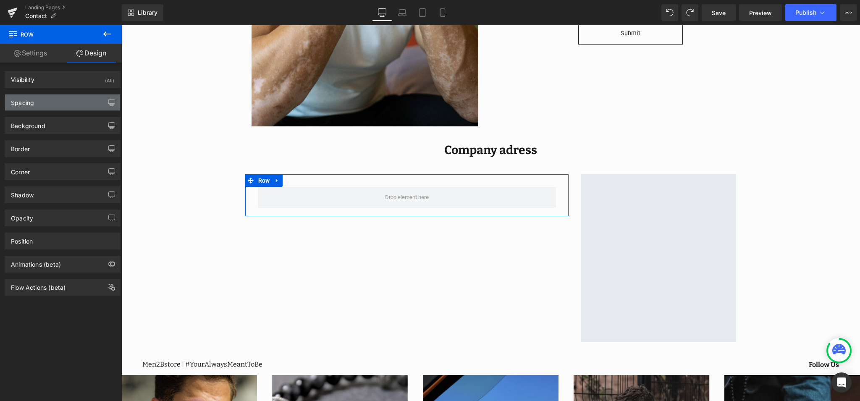
type input "0"
type input "10"
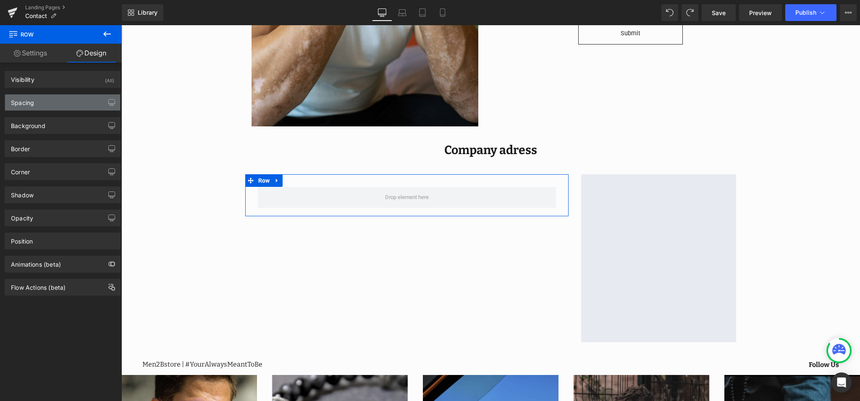
type input "0"
click at [76, 107] on div "Spacing" at bounding box center [62, 102] width 115 height 16
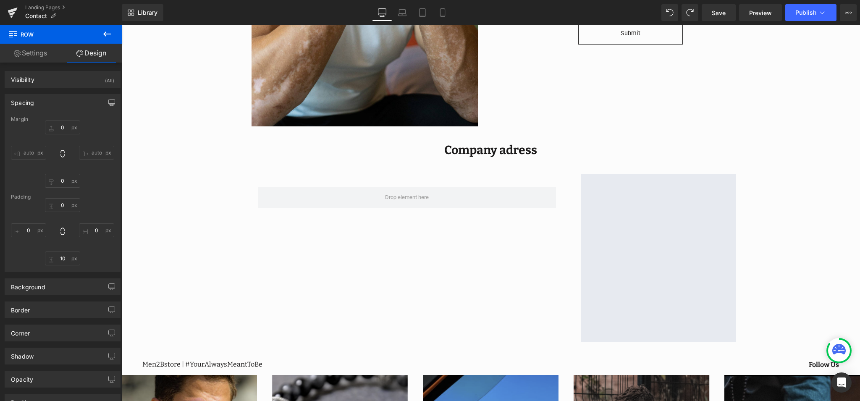
click at [111, 34] on icon at bounding box center [107, 34] width 10 height 10
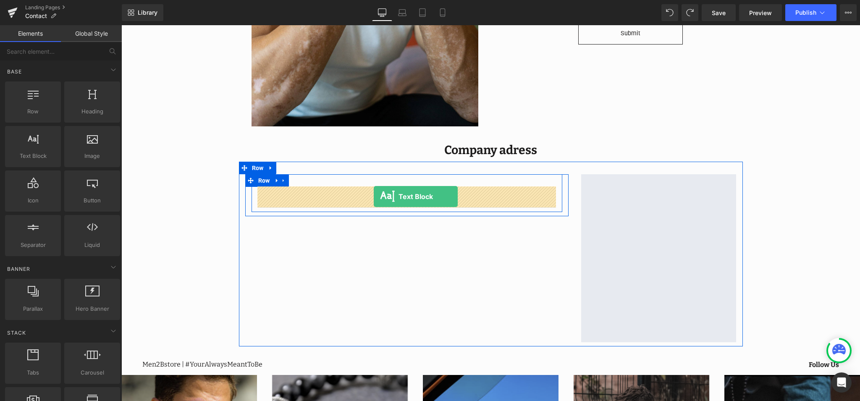
drag, startPoint x: 155, startPoint y: 167, endPoint x: 374, endPoint y: 196, distance: 221.1
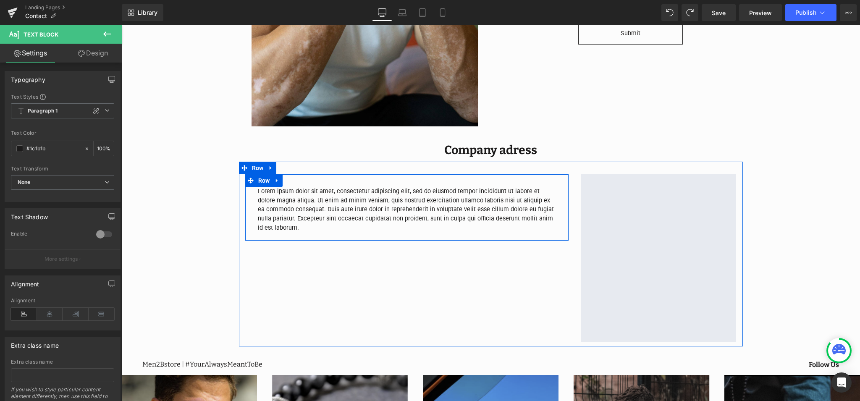
drag, startPoint x: 285, startPoint y: 230, endPoint x: 283, endPoint y: 213, distance: 16.6
click at [251, 187] on div "Lorem ipsum dolor sit amet, consectetur adipiscing elit, sed do eiusmod tempor …" at bounding box center [406, 209] width 311 height 45
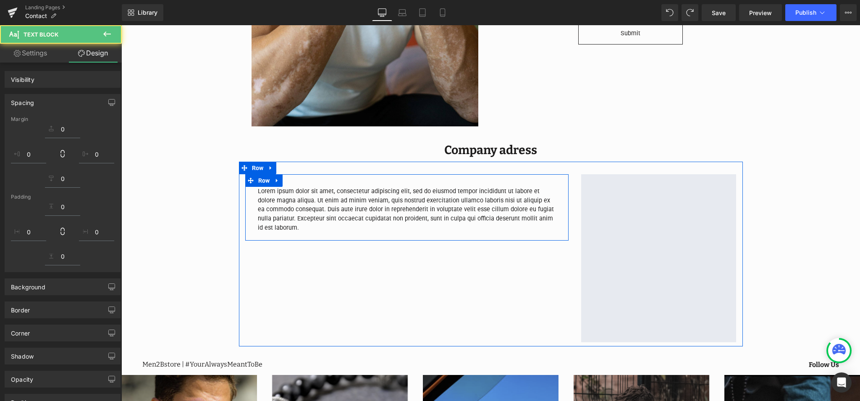
click at [286, 219] on p "Lorem ipsum dolor sit amet, consectetur adipiscing elit, sed do eiusmod tempor …" at bounding box center [407, 209] width 298 height 45
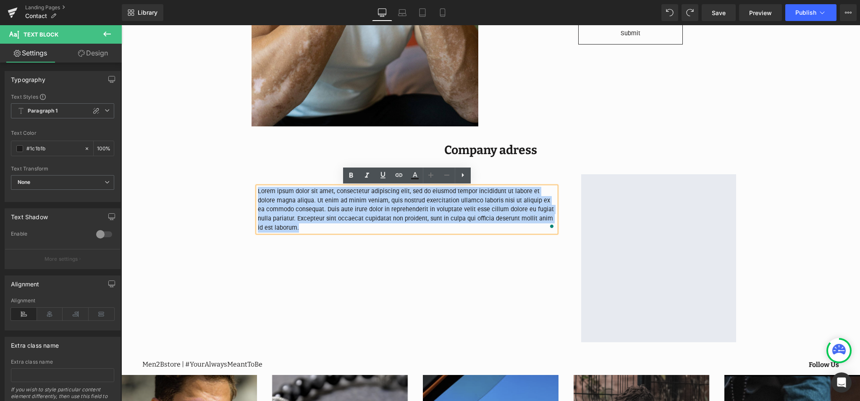
drag, startPoint x: 271, startPoint y: 220, endPoint x: 257, endPoint y: 189, distance: 33.6
click at [258, 189] on div "Lorem ipsum dolor sit amet, consectetur adipiscing elit, sed do eiusmod tempor …" at bounding box center [407, 209] width 298 height 45
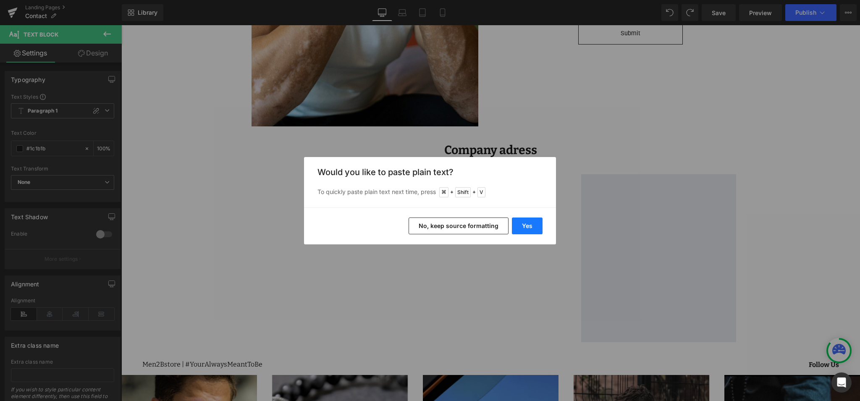
click at [521, 228] on button "Yes" at bounding box center [527, 225] width 31 height 17
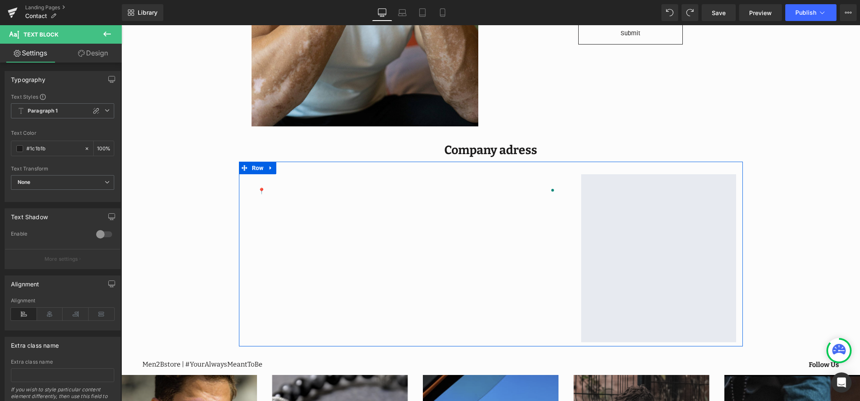
drag, startPoint x: 297, startPoint y: 196, endPoint x: 293, endPoint y: 194, distance: 4.7
click at [121, 25] on div at bounding box center [121, 25] width 0 height 0
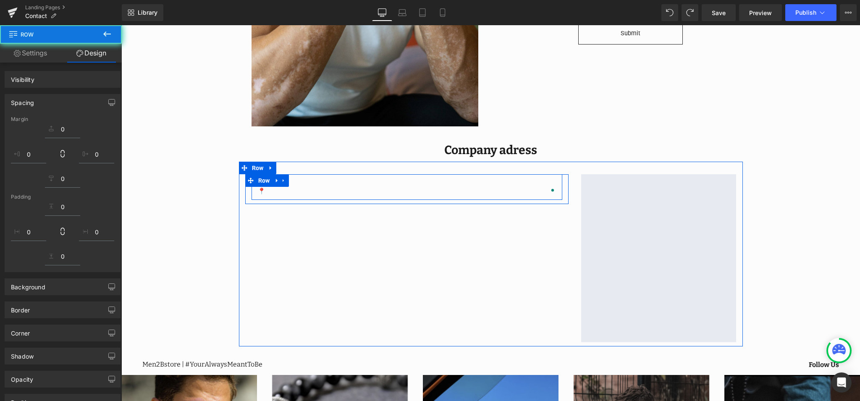
click at [276, 189] on div "📍 Text Block" at bounding box center [407, 191] width 298 height 9
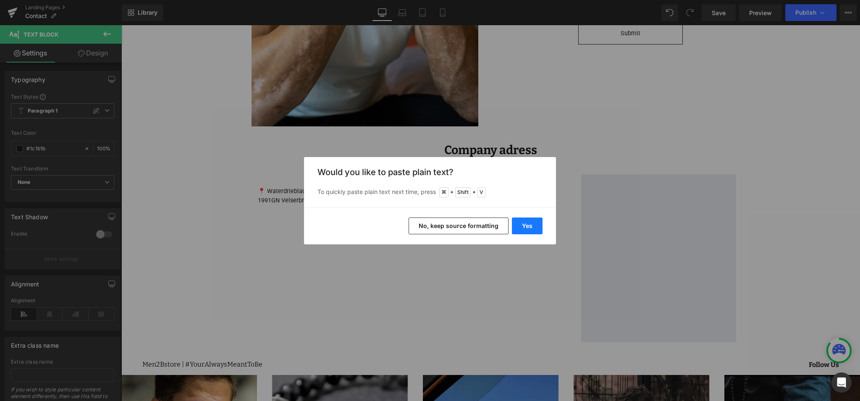
click at [525, 224] on button "Yes" at bounding box center [527, 225] width 31 height 17
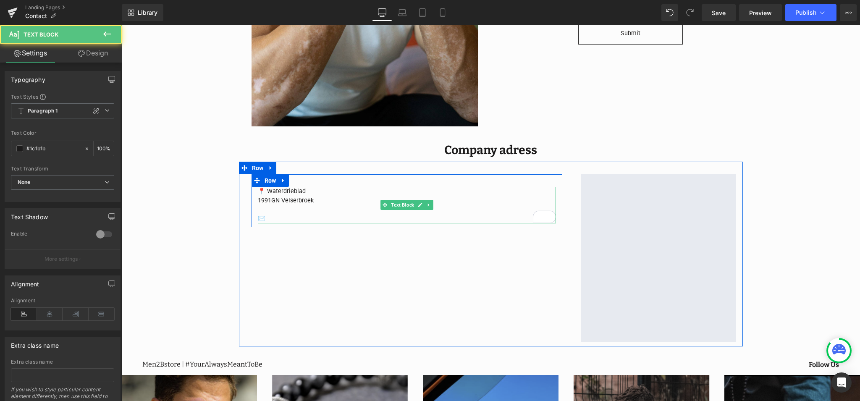
click at [280, 217] on p "✉️" at bounding box center [407, 218] width 298 height 9
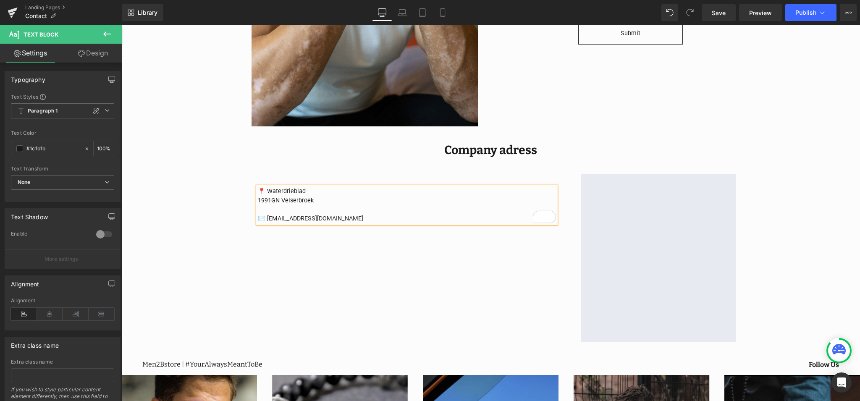
click at [266, 217] on p "✉️ [EMAIL_ADDRESS][DOMAIN_NAME]" at bounding box center [407, 218] width 298 height 9
click at [342, 220] on p "✉️ [EMAIL_ADDRESS][DOMAIN_NAME]" at bounding box center [407, 218] width 298 height 9
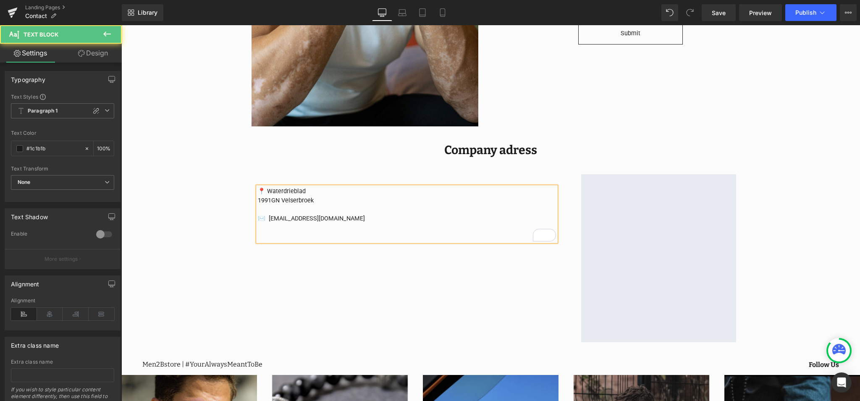
click at [266, 191] on p "📍 Waterdrieblad" at bounding box center [407, 191] width 298 height 9
click at [270, 193] on p "📍 Waterdrieblad" at bounding box center [407, 191] width 298 height 9
click at [265, 191] on p "📍 Waterdrieblad" at bounding box center [407, 191] width 298 height 9
click at [320, 234] on p "To enrich screen reader interactions, please activate Accessibility in Grammarl…" at bounding box center [407, 236] width 298 height 9
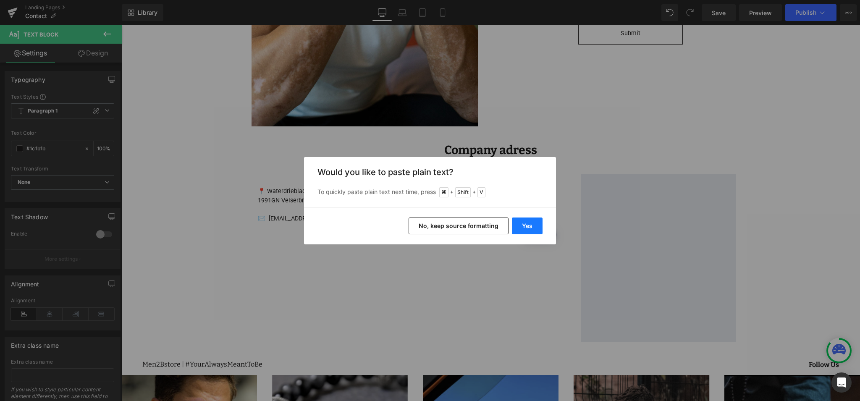
click at [526, 225] on button "Yes" at bounding box center [527, 225] width 31 height 17
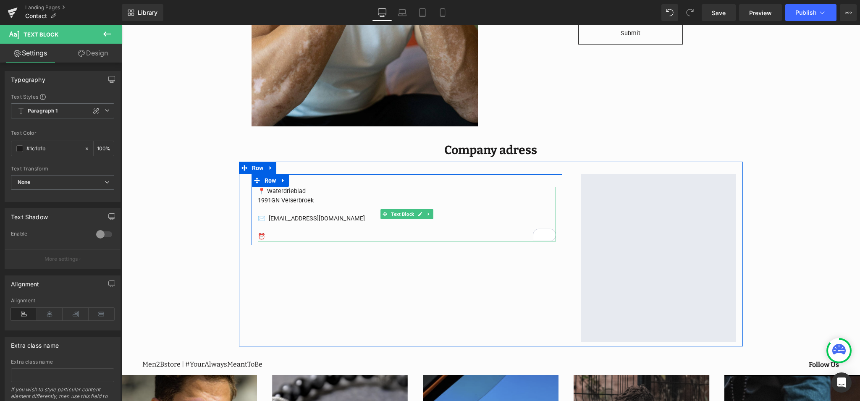
click at [276, 235] on p "⏰" at bounding box center [407, 236] width 298 height 9
click at [268, 236] on p "⏰ Mon - [DATE]" at bounding box center [407, 236] width 298 height 9
click at [325, 237] on p "⏰ Mon - [DATE]" at bounding box center [407, 236] width 298 height 9
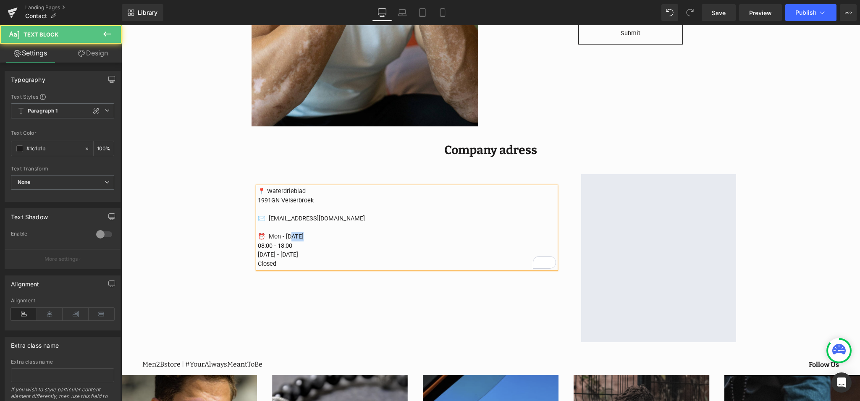
drag, startPoint x: 298, startPoint y: 236, endPoint x: 289, endPoint y: 236, distance: 8.8
click at [288, 236] on p "⏰ Mon - [DATE]" at bounding box center [407, 236] width 298 height 9
click at [267, 246] on p "08:00 - 18:00" at bounding box center [407, 245] width 298 height 9
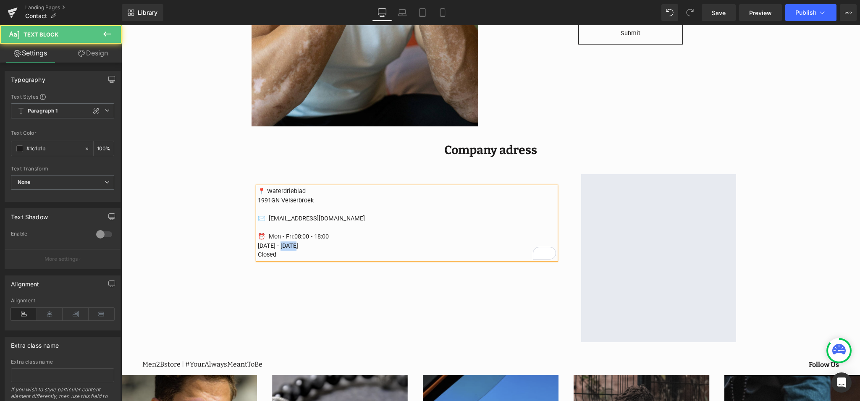
drag, startPoint x: 290, startPoint y: 245, endPoint x: 276, endPoint y: 244, distance: 13.9
click at [276, 244] on p "[DATE] - [DATE]" at bounding box center [407, 245] width 298 height 9
drag, startPoint x: 296, startPoint y: 246, endPoint x: 292, endPoint y: 246, distance: 4.6
click at [292, 246] on p "Sat - [DATE]" at bounding box center [407, 245] width 298 height 9
drag, startPoint x: 287, startPoint y: 247, endPoint x: 276, endPoint y: 247, distance: 11.3
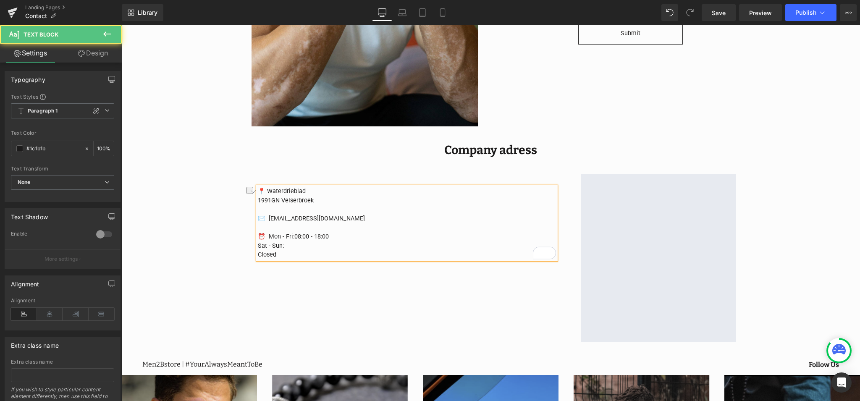
click at [276, 247] on p "Sat - Sun:" at bounding box center [407, 245] width 298 height 9
click at [265, 254] on p "Closed" at bounding box center [407, 254] width 298 height 9
click at [266, 254] on p "Closed" at bounding box center [407, 254] width 298 height 9
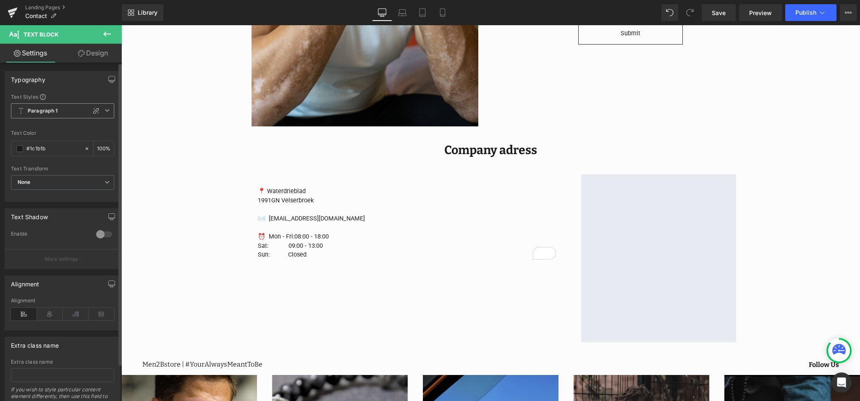
click at [102, 113] on span "Paragraph 1" at bounding box center [62, 110] width 103 height 15
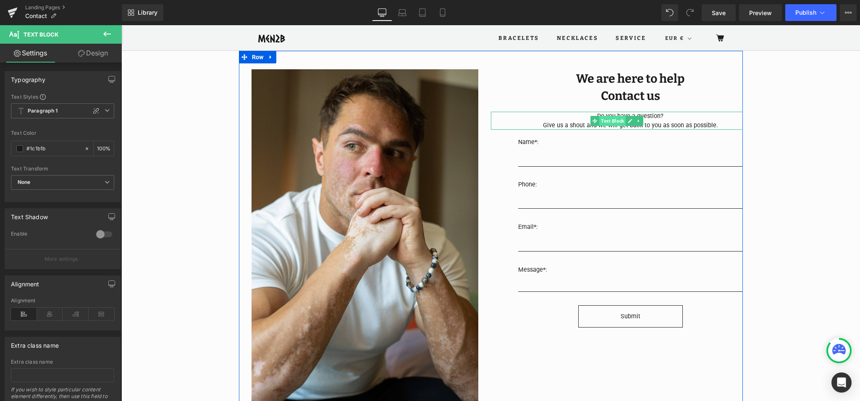
click at [617, 120] on span "Text Block" at bounding box center [612, 121] width 26 height 10
click at [681, 125] on p "Give us a shout and we will get back to you as soon as possible." at bounding box center [630, 125] width 225 height 9
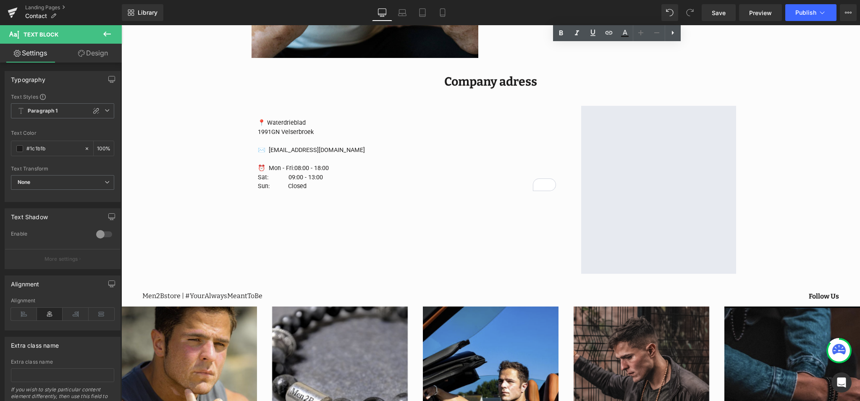
scroll to position [360, 0]
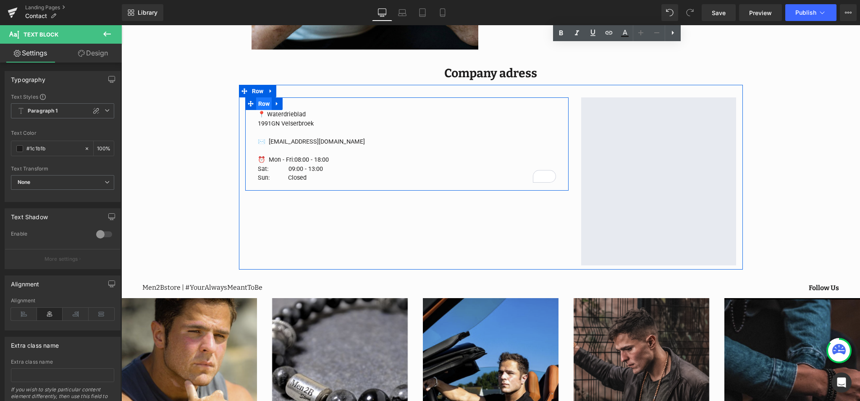
click at [267, 105] on span "Row" at bounding box center [264, 103] width 16 height 13
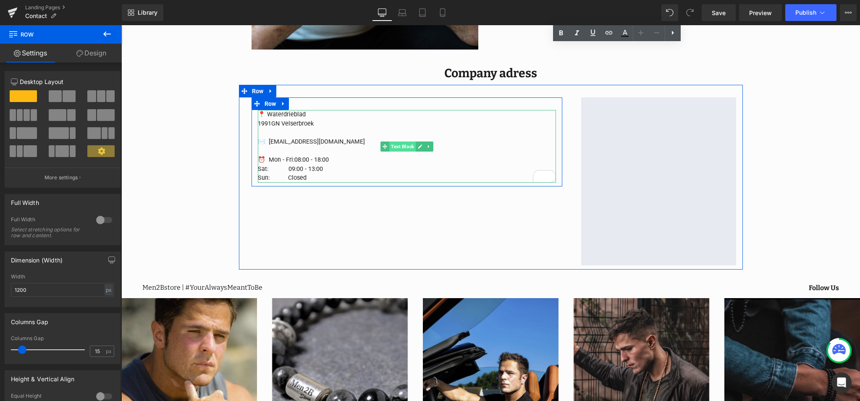
click at [395, 148] on span "Text Block" at bounding box center [402, 146] width 26 height 10
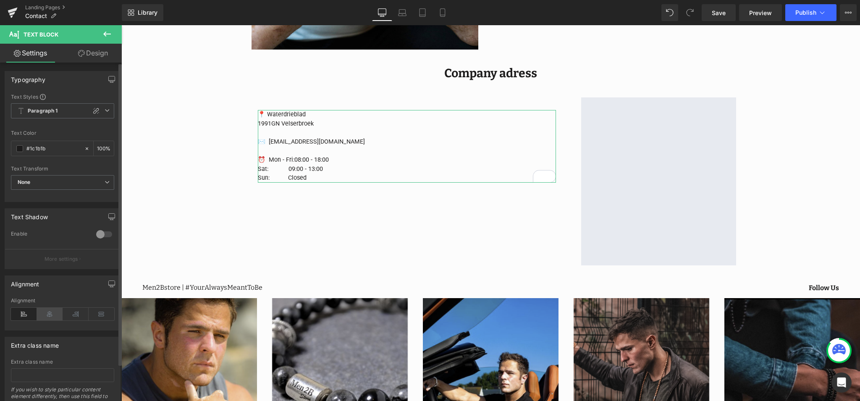
click at [49, 317] on icon at bounding box center [50, 314] width 26 height 13
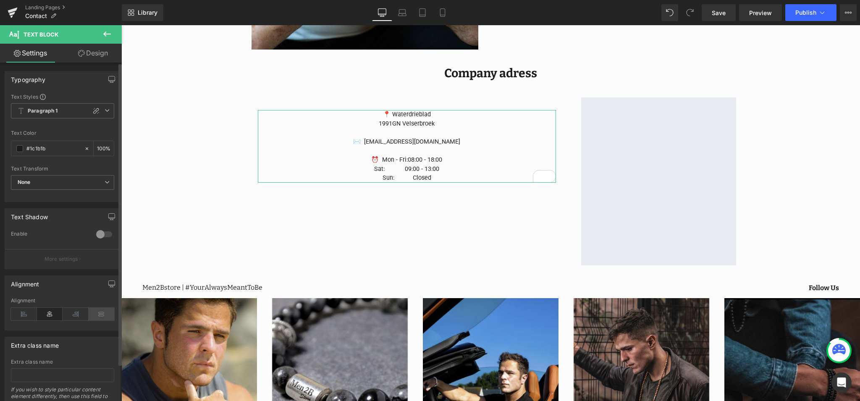
click at [98, 317] on icon at bounding box center [102, 314] width 26 height 13
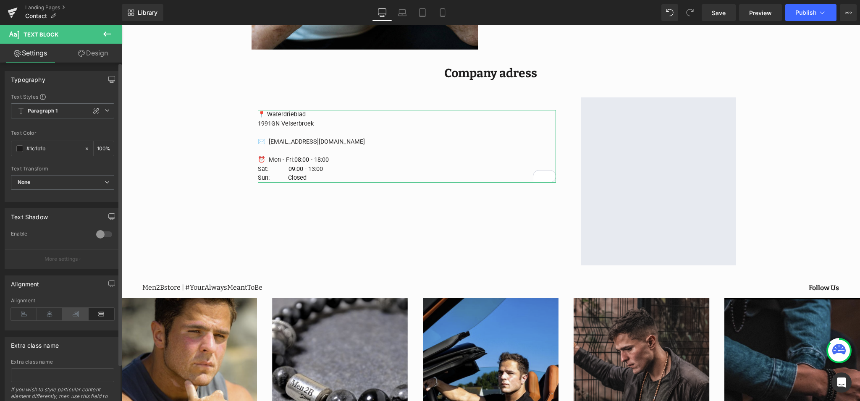
click at [75, 316] on icon at bounding box center [76, 314] width 26 height 13
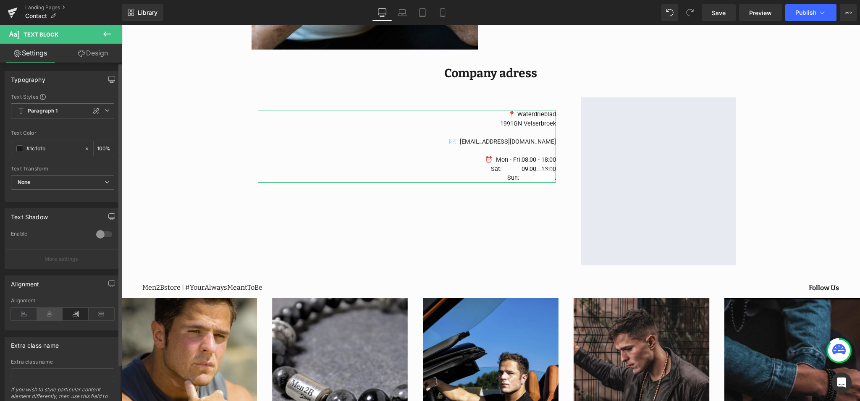
click at [50, 316] on icon at bounding box center [50, 314] width 26 height 13
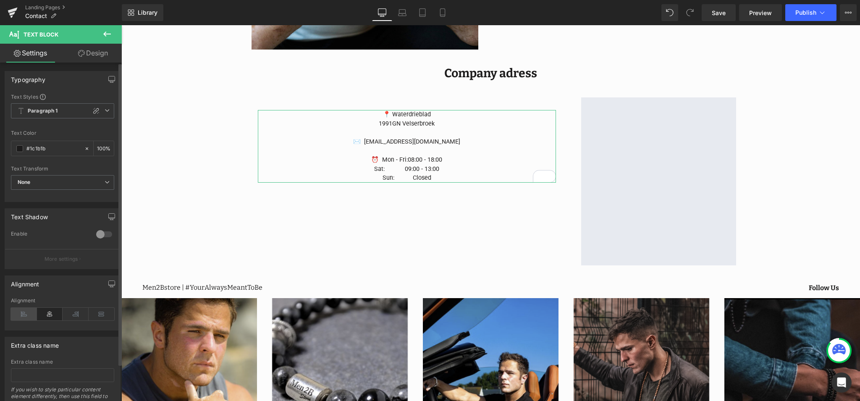
click at [24, 317] on icon at bounding box center [24, 314] width 26 height 13
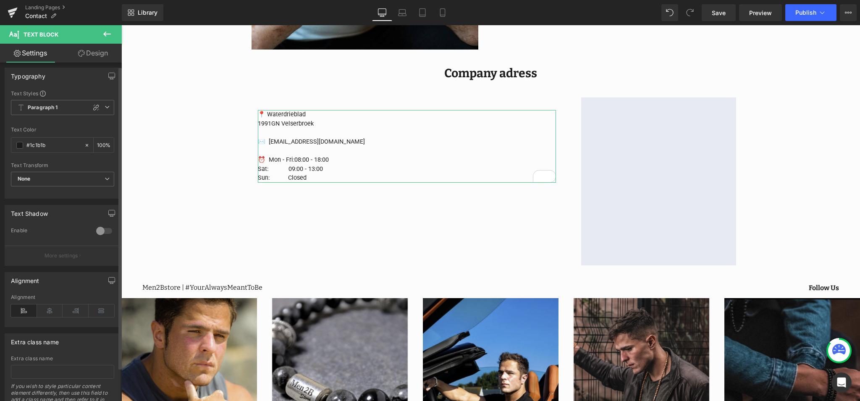
scroll to position [6, 0]
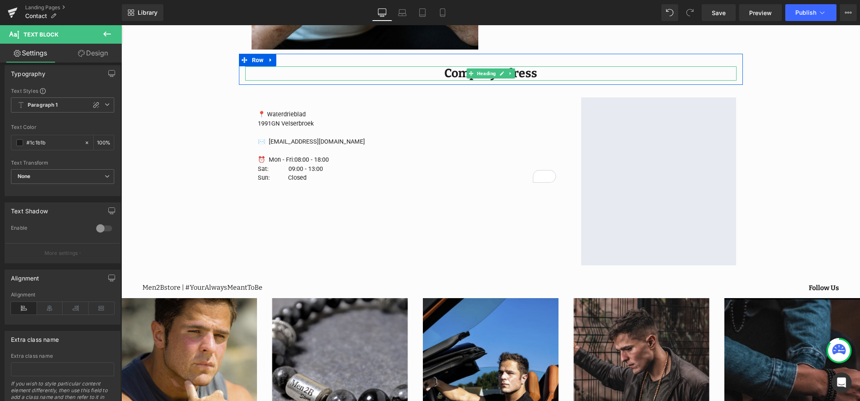
click at [527, 75] on h1 "Company adress" at bounding box center [490, 73] width 491 height 14
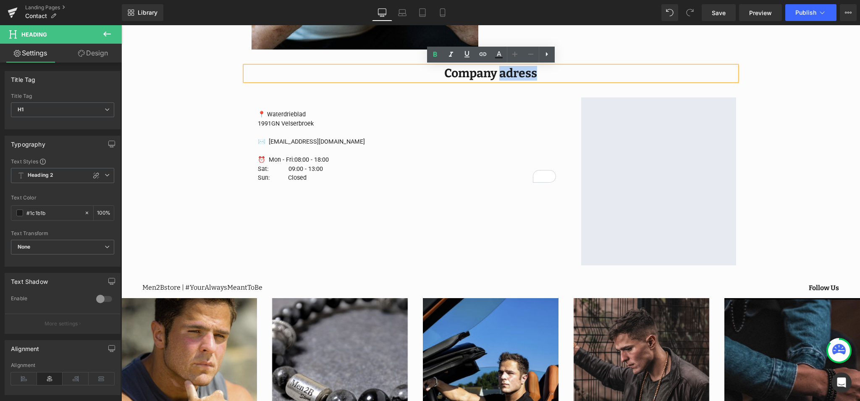
drag, startPoint x: 542, startPoint y: 75, endPoint x: 502, endPoint y: 78, distance: 40.4
click at [502, 78] on h1 "Company adress" at bounding box center [490, 73] width 491 height 14
click at [781, 152] on div "Image We are here to help Heading Contact us Heading Do you have a question? Gi…" at bounding box center [490, 141] width 739 height 900
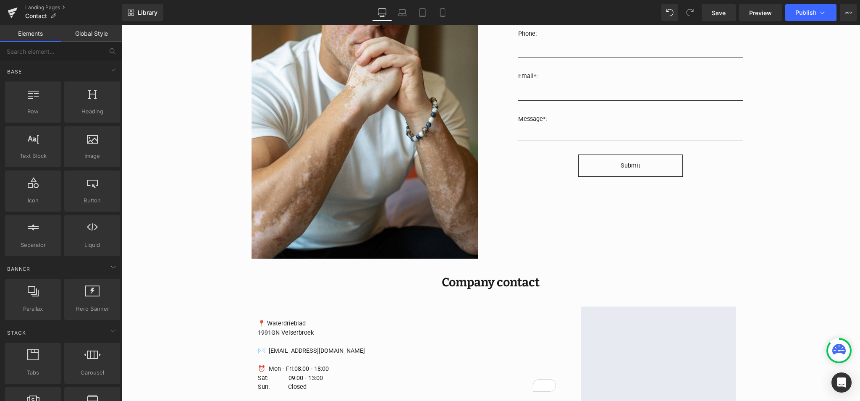
scroll to position [200, 0]
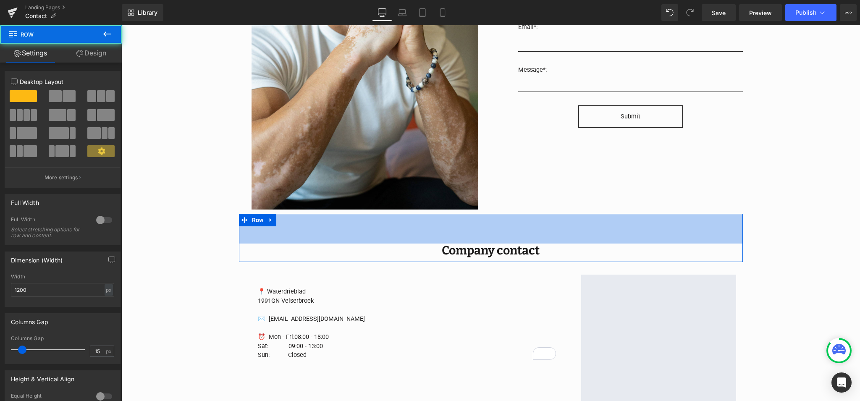
drag, startPoint x: 511, startPoint y: 226, endPoint x: 838, endPoint y: 235, distance: 327.2
click at [510, 233] on div "71px" at bounding box center [491, 229] width 504 height 30
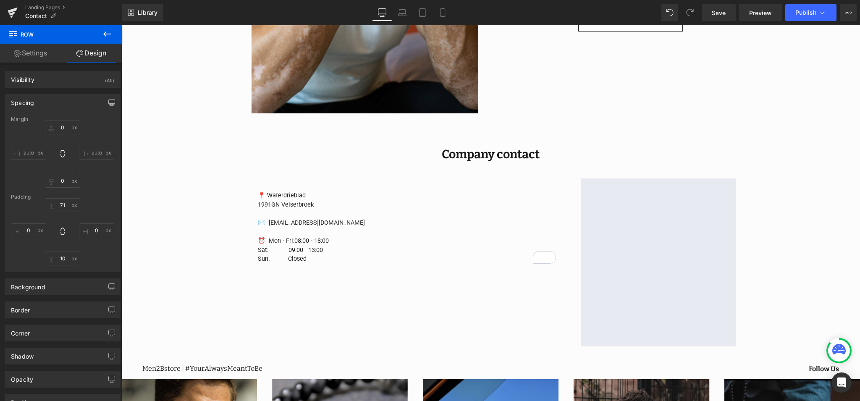
scroll to position [303, 0]
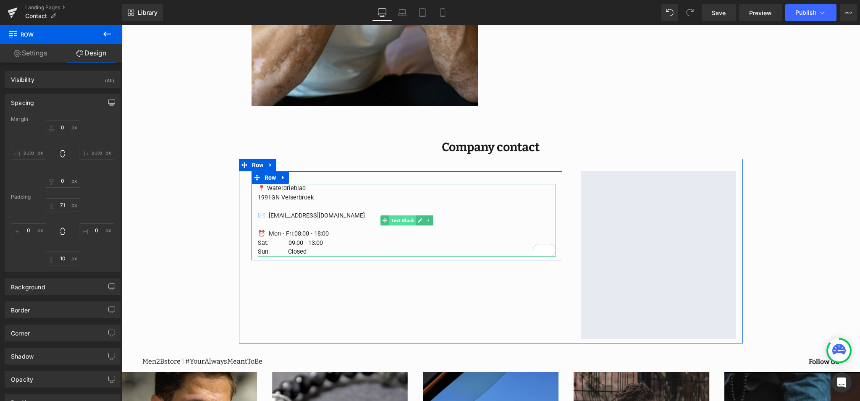
click at [404, 220] on span "Text Block" at bounding box center [402, 220] width 26 height 10
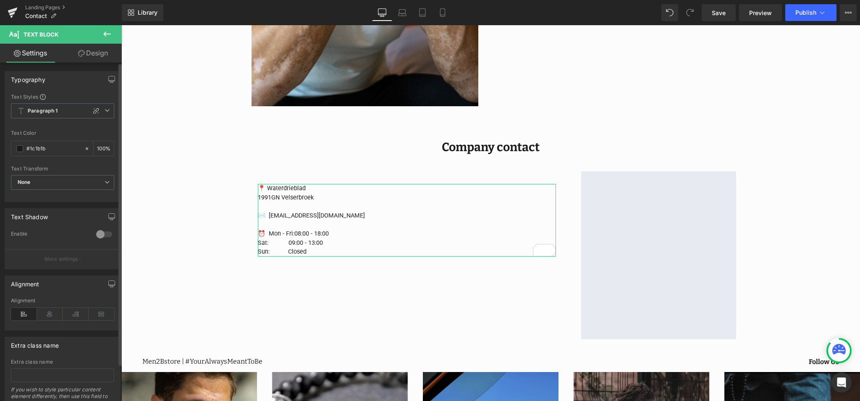
click at [71, 320] on div "Alignment" at bounding box center [62, 314] width 103 height 32
click at [73, 320] on icon at bounding box center [76, 314] width 26 height 13
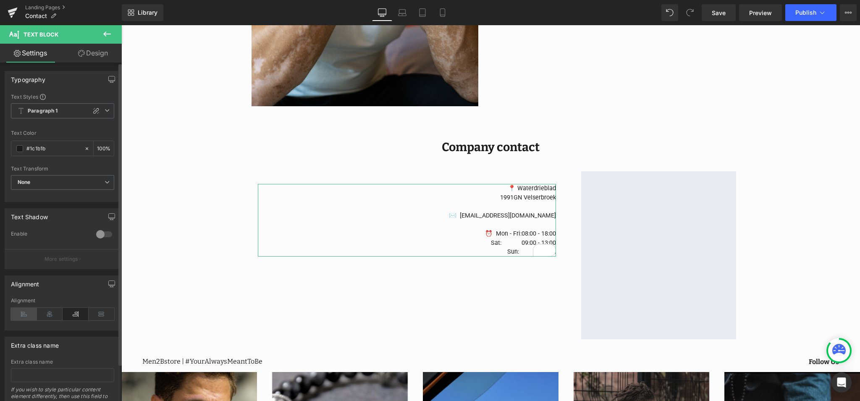
click at [25, 315] on icon at bounding box center [24, 314] width 26 height 13
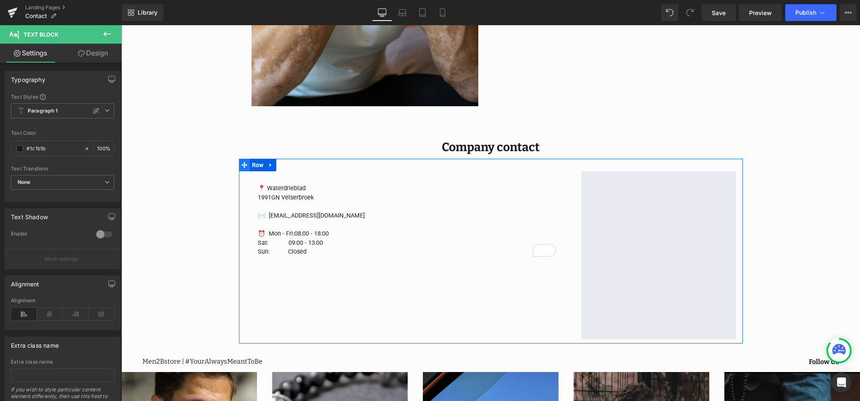
click at [247, 165] on span at bounding box center [244, 165] width 11 height 13
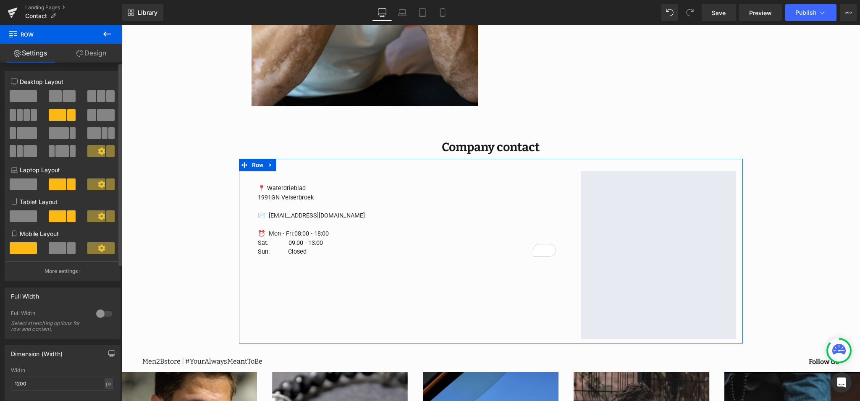
click at [103, 117] on span at bounding box center [106, 115] width 18 height 12
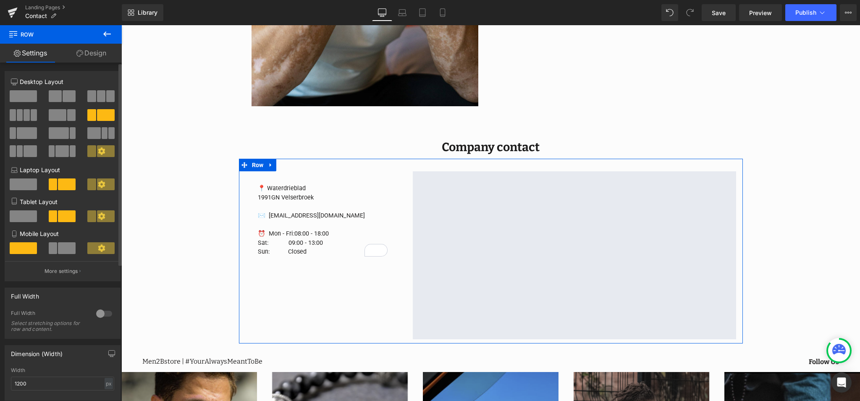
click at [20, 117] on span at bounding box center [20, 115] width 6 height 12
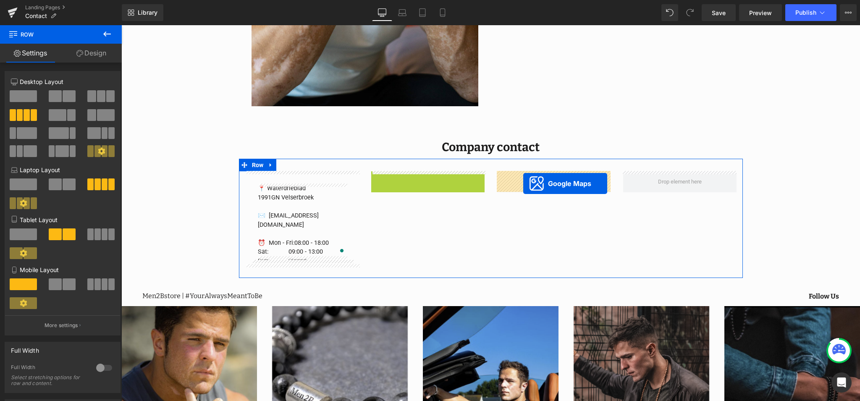
drag, startPoint x: 441, startPoint y: 181, endPoint x: 432, endPoint y: 189, distance: 12.3
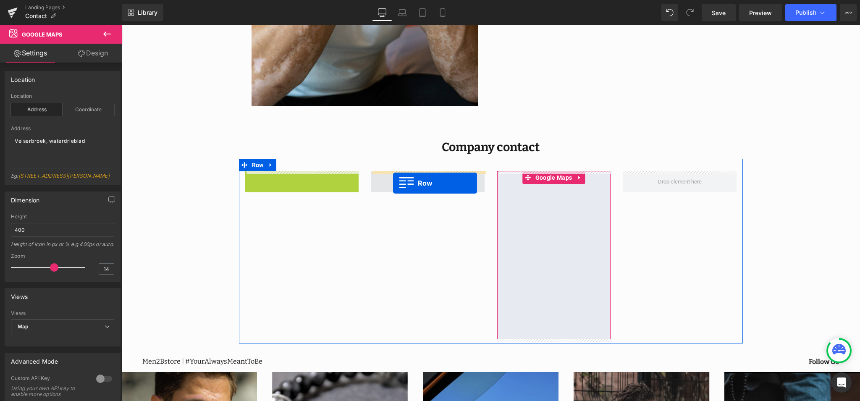
drag, startPoint x: 263, startPoint y: 177, endPoint x: 393, endPoint y: 183, distance: 130.3
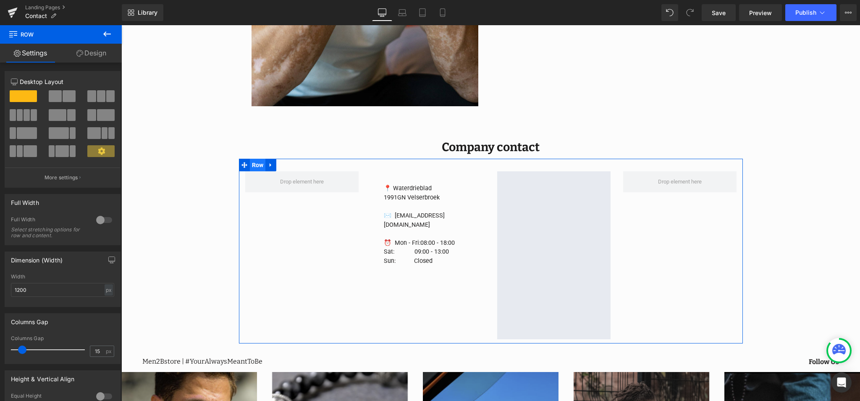
click at [254, 164] on span "Row" at bounding box center [258, 165] width 16 height 13
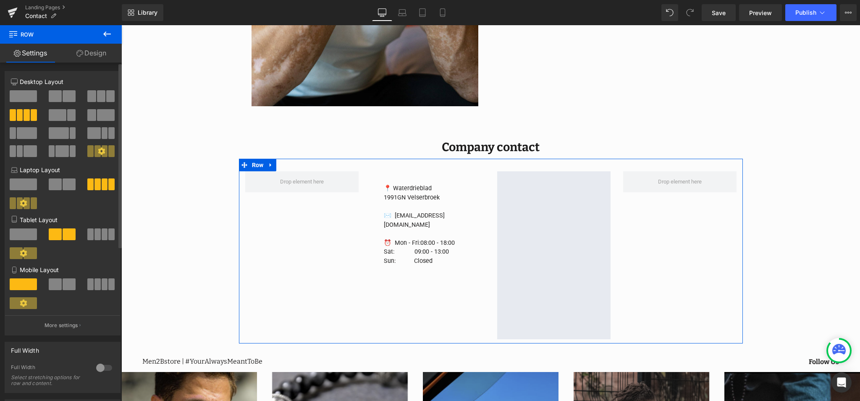
click at [24, 154] on span at bounding box center [30, 151] width 13 height 12
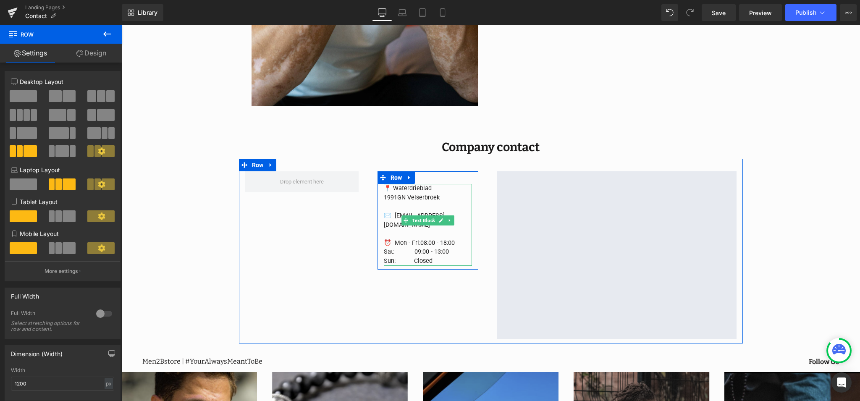
drag, startPoint x: 391, startPoint y: 187, endPoint x: 498, endPoint y: 200, distance: 108.3
click at [391, 187] on p "📍 Waterdrieblad" at bounding box center [428, 188] width 88 height 9
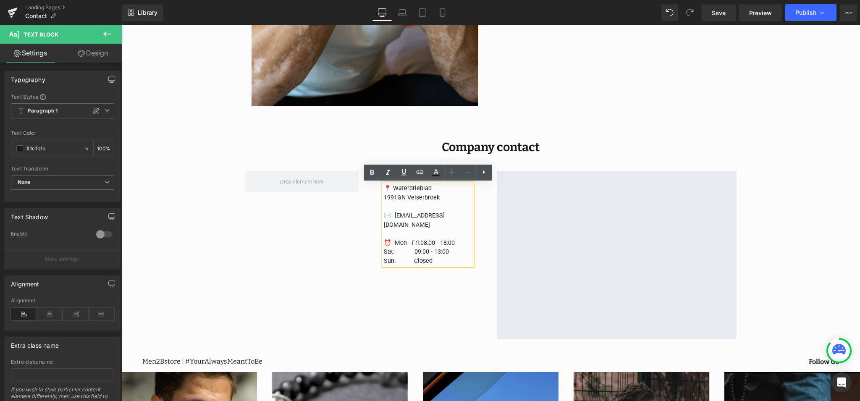
click at [830, 244] on div "Image We are here to help Heading Contact us Heading Do you have a question? Gi…" at bounding box center [490, 206] width 739 height 917
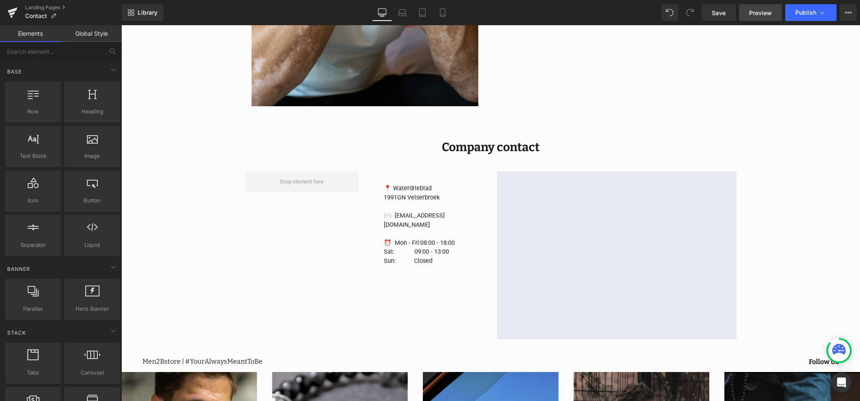
click at [766, 20] on link "Preview" at bounding box center [760, 12] width 43 height 17
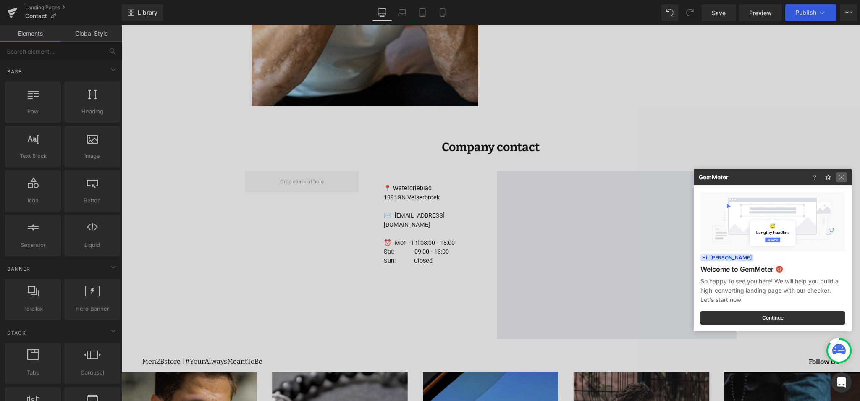
click at [842, 179] on img at bounding box center [841, 177] width 10 height 10
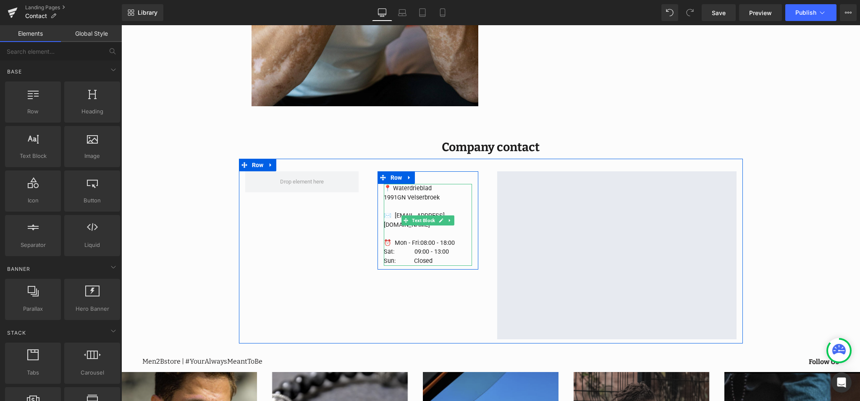
click at [386, 189] on p "📍 Waterdrieblad" at bounding box center [428, 188] width 88 height 9
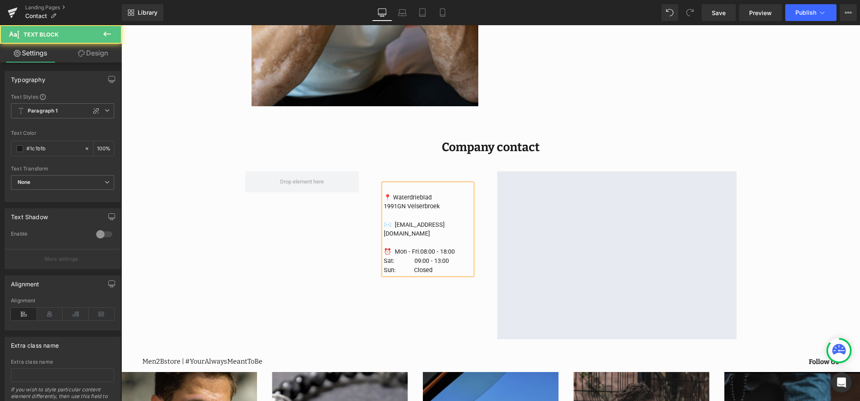
click at [399, 188] on p "To enrich screen reader interactions, please activate Accessibility in Grammarl…" at bounding box center [428, 188] width 88 height 9
click at [385, 196] on p "📍 Waterdrieblad" at bounding box center [428, 197] width 88 height 9
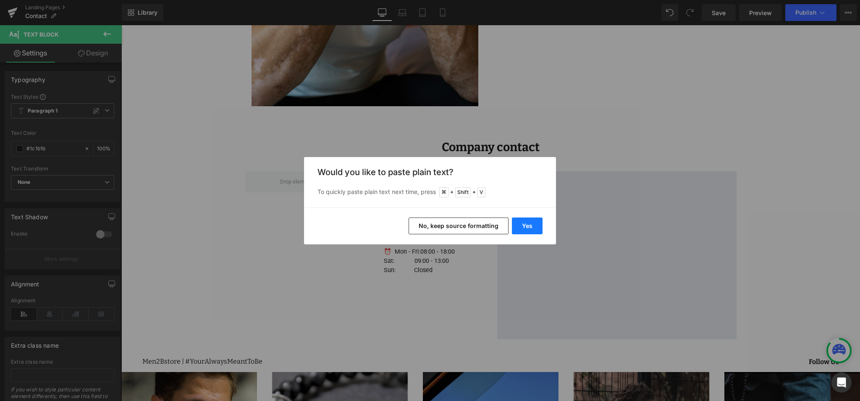
click at [521, 223] on button "Yes" at bounding box center [527, 225] width 31 height 17
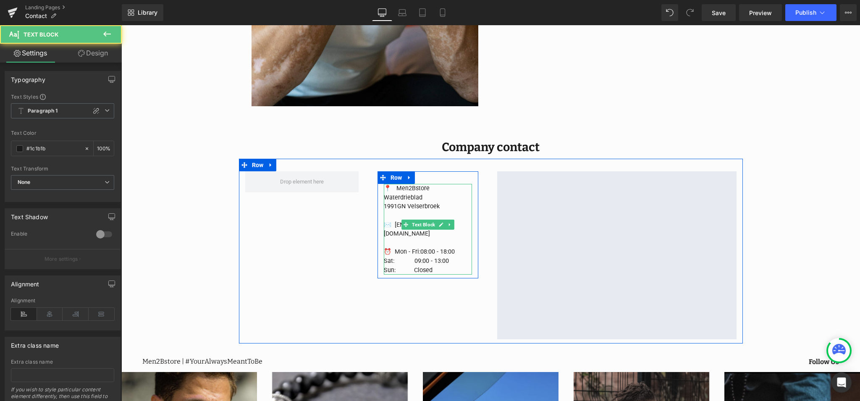
drag, startPoint x: 388, startPoint y: 189, endPoint x: 393, endPoint y: 190, distance: 5.9
click at [388, 189] on p "📍 Men2Bstore" at bounding box center [428, 188] width 88 height 9
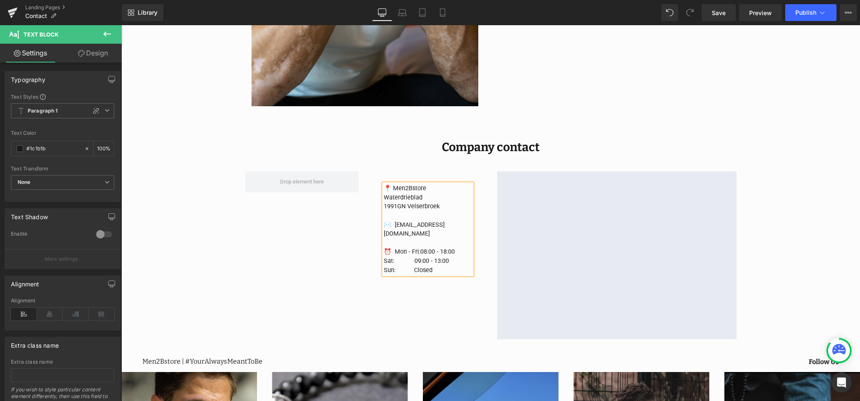
click at [790, 239] on div "Image We are here to help Heading Contact us Heading Do you have a question? Gi…" at bounding box center [490, 206] width 739 height 917
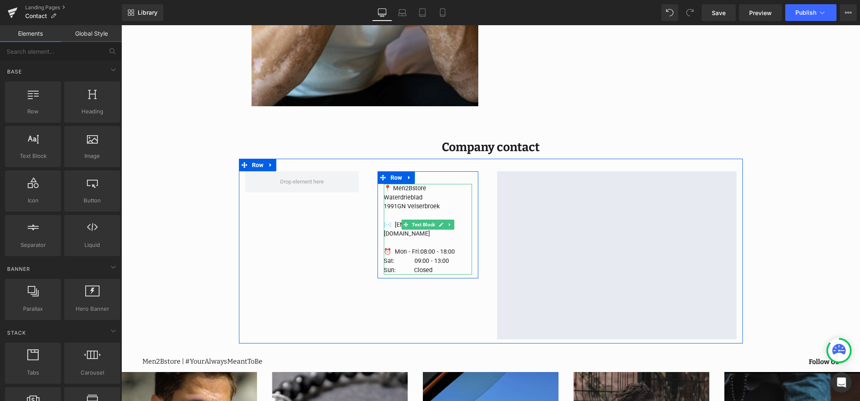
scroll to position [303, 0]
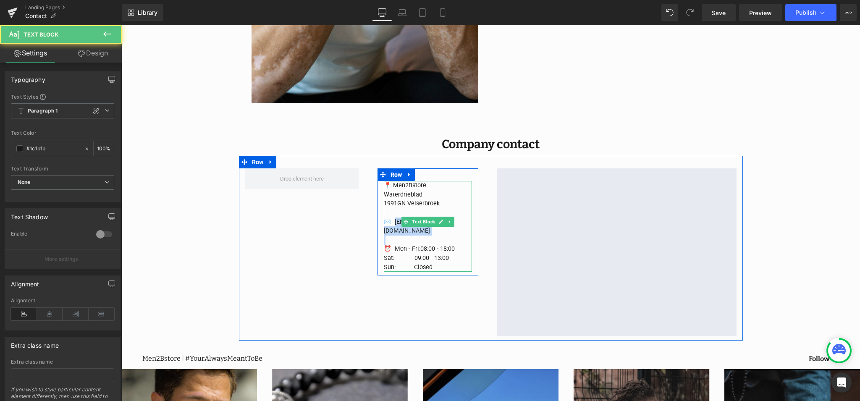
drag, startPoint x: 392, startPoint y: 226, endPoint x: 406, endPoint y: 225, distance: 13.9
click at [406, 225] on div "📍 Men2Bstore Waterdrieblad 1991GN Velserbroek ✉️ [EMAIL_ADDRESS][DOMAIN_NAME] ⏰…" at bounding box center [428, 226] width 88 height 91
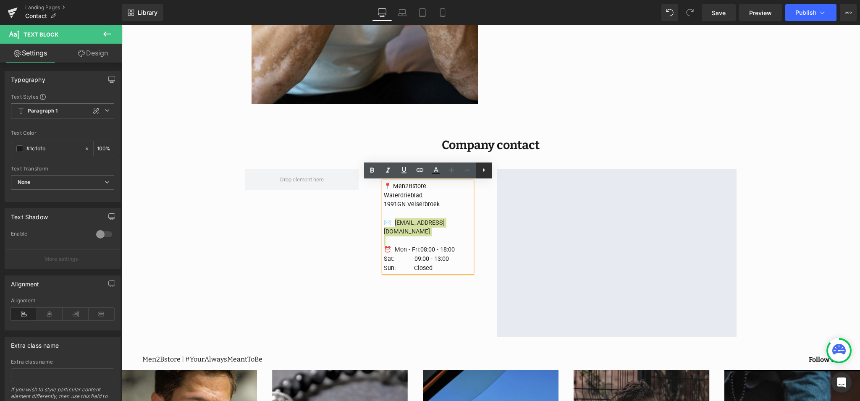
click at [485, 173] on icon at bounding box center [484, 170] width 10 height 10
click at [483, 173] on icon at bounding box center [484, 170] width 10 height 10
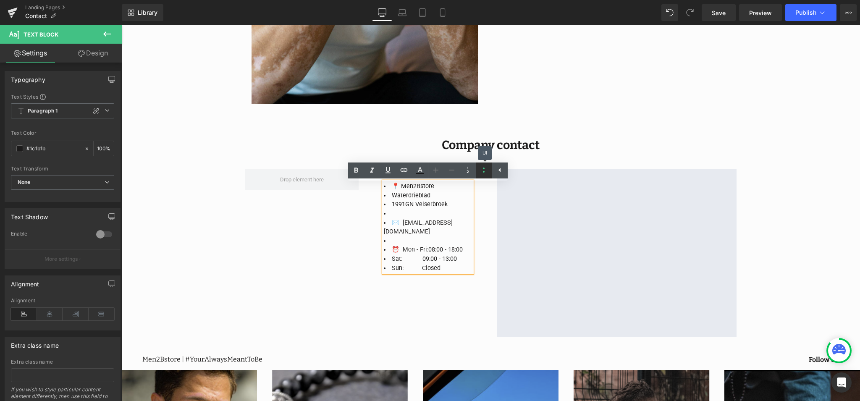
click at [483, 173] on icon at bounding box center [484, 170] width 10 height 10
click at [479, 316] on div "📍 Men2Bstore Waterdrieblad 1991GN Velserbroek ✉️ [EMAIL_ADDRESS][DOMAIN_NAME] ⏰…" at bounding box center [491, 249] width 504 height 185
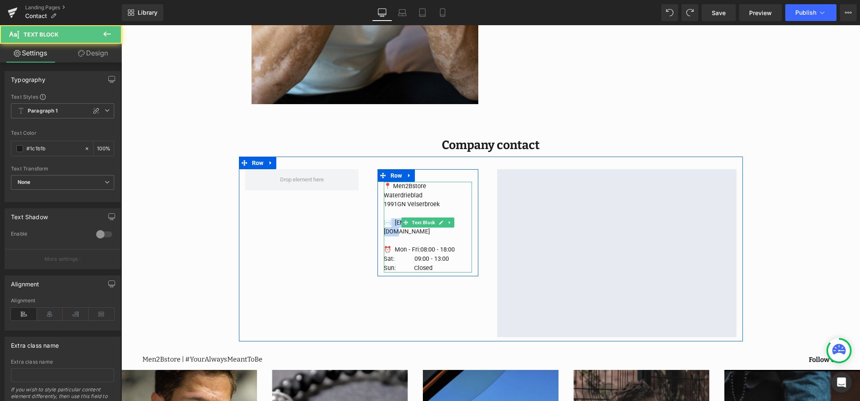
drag, startPoint x: 429, startPoint y: 223, endPoint x: 389, endPoint y: 222, distance: 40.3
click at [389, 222] on p "✉️ [EMAIL_ADDRESS][DOMAIN_NAME]" at bounding box center [428, 227] width 88 height 18
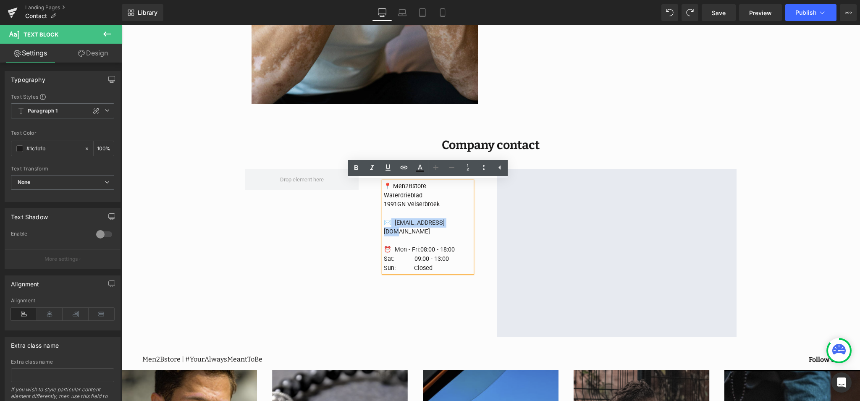
click at [393, 223] on p "✉️ [EMAIL_ADDRESS][DOMAIN_NAME]" at bounding box center [428, 227] width 88 height 18
drag, startPoint x: 400, startPoint y: 223, endPoint x: 454, endPoint y: 223, distance: 54.2
click at [454, 223] on p "✉️ [EMAIL_ADDRESS][DOMAIN_NAME]" at bounding box center [428, 227] width 88 height 18
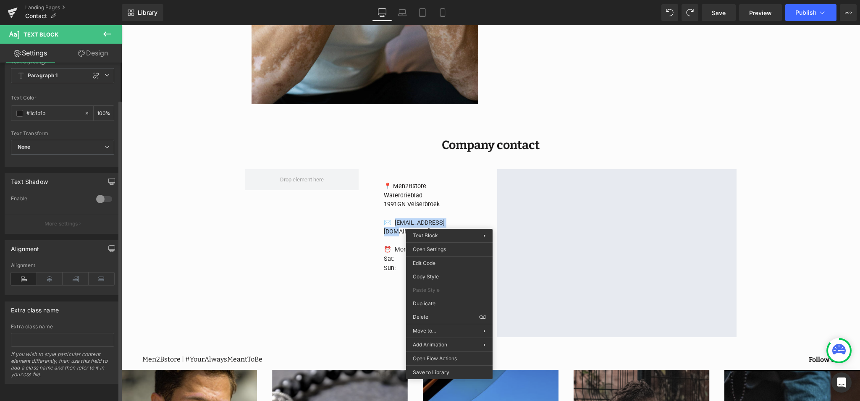
scroll to position [0, 0]
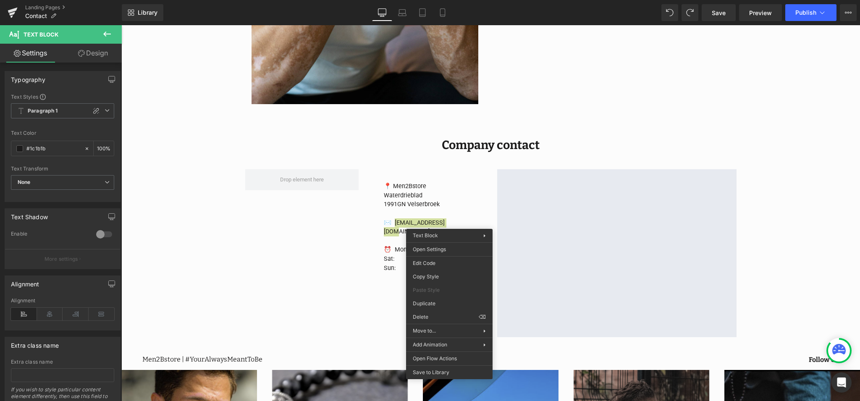
click at [95, 53] on link "Design" at bounding box center [93, 53] width 61 height 19
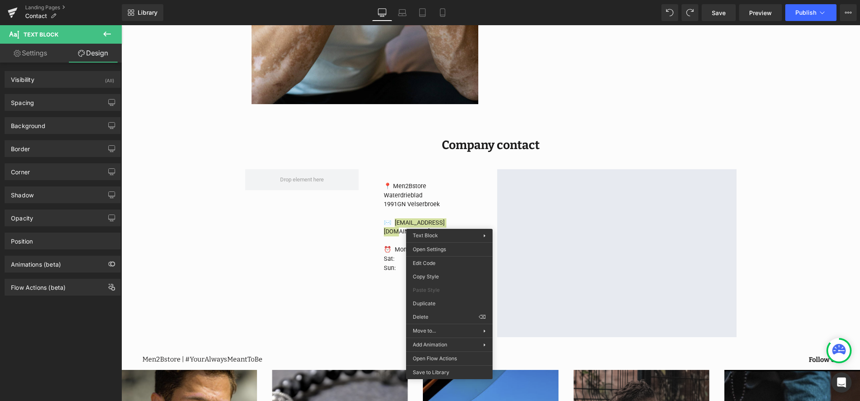
drag, startPoint x: 554, startPoint y: 385, endPoint x: 432, endPoint y: 359, distance: 123.9
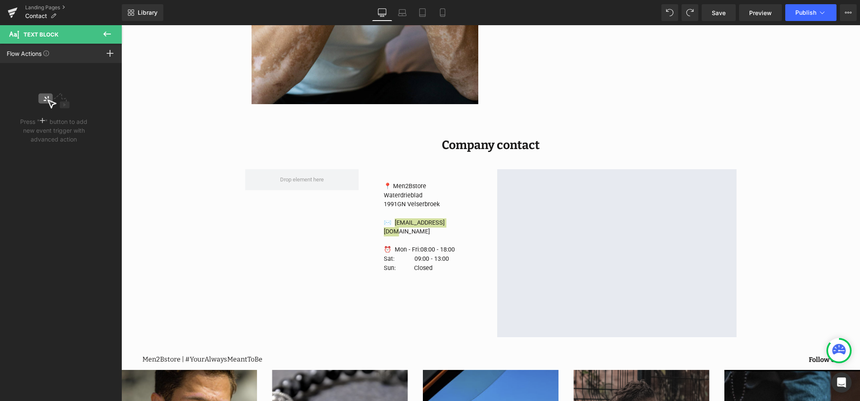
click at [107, 36] on icon at bounding box center [107, 34] width 10 height 10
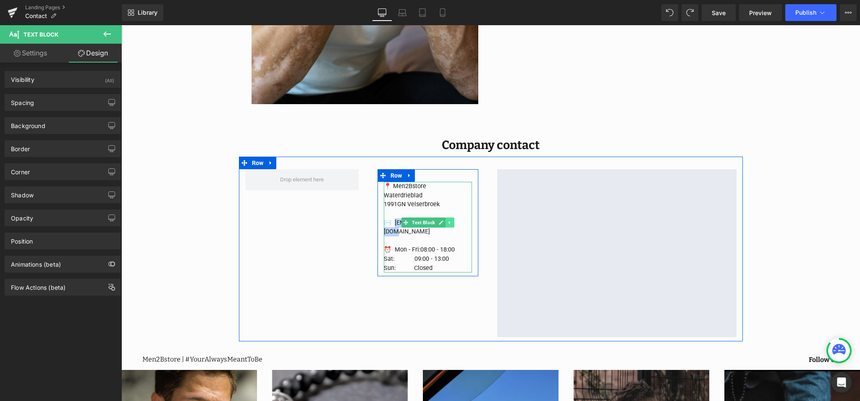
click at [451, 223] on icon at bounding box center [449, 222] width 5 height 5
click at [463, 223] on icon at bounding box center [463, 222] width 5 height 5
click at [463, 223] on p "✉️ [EMAIL_ADDRESS][DOMAIN_NAME]" at bounding box center [428, 227] width 88 height 18
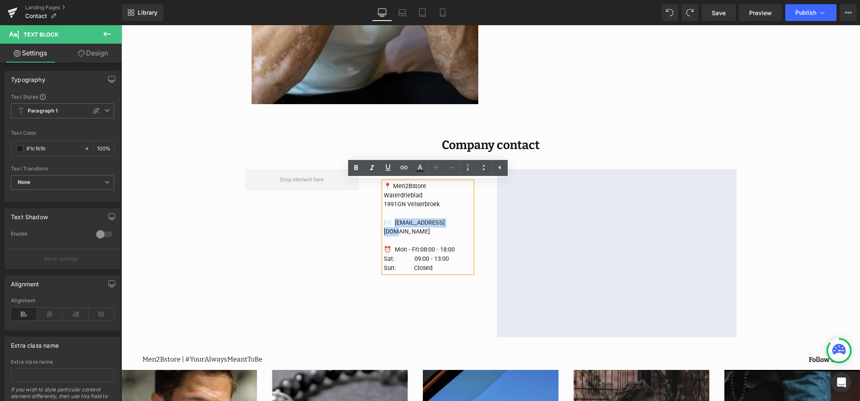
drag, startPoint x: 458, startPoint y: 223, endPoint x: 393, endPoint y: 222, distance: 65.1
click at [393, 222] on p "✉️ [EMAIL_ADDRESS][DOMAIN_NAME]" at bounding box center [428, 227] width 88 height 18
click at [403, 169] on icon at bounding box center [403, 167] width 7 height 3
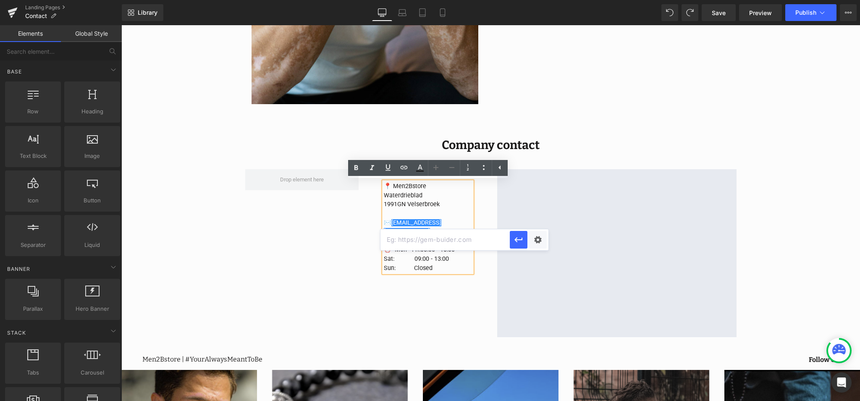
click at [816, 231] on div "Image We are here to help Heading Contact us Heading Do you have a question? Gi…" at bounding box center [490, 204] width 739 height 917
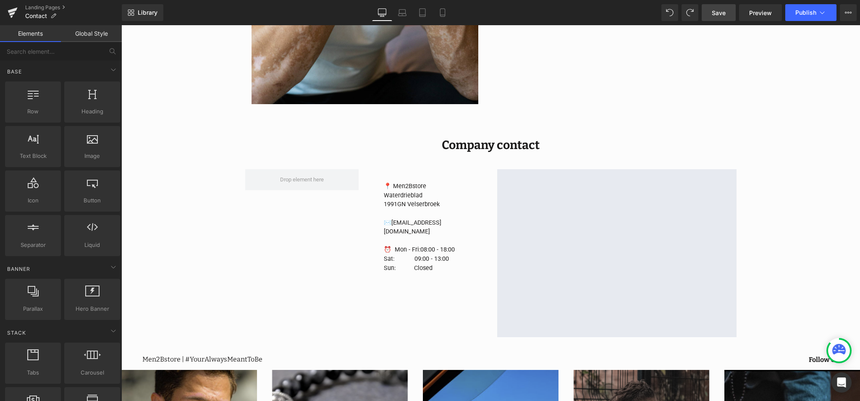
click at [725, 16] on span "Save" at bounding box center [719, 12] width 14 height 9
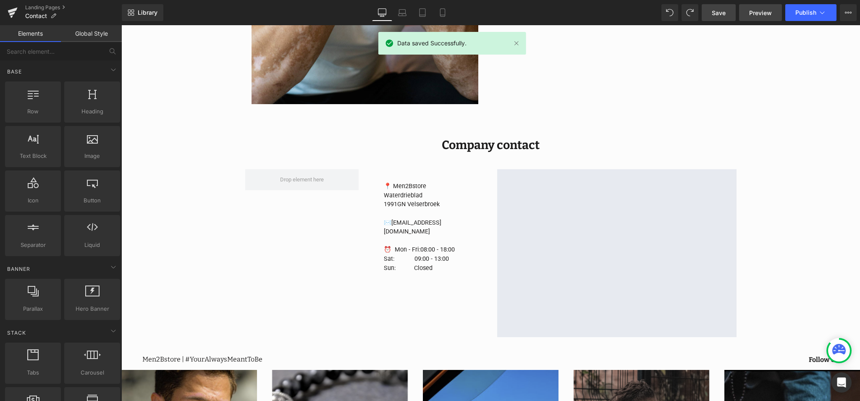
click at [755, 16] on span "Preview" at bounding box center [760, 12] width 23 height 9
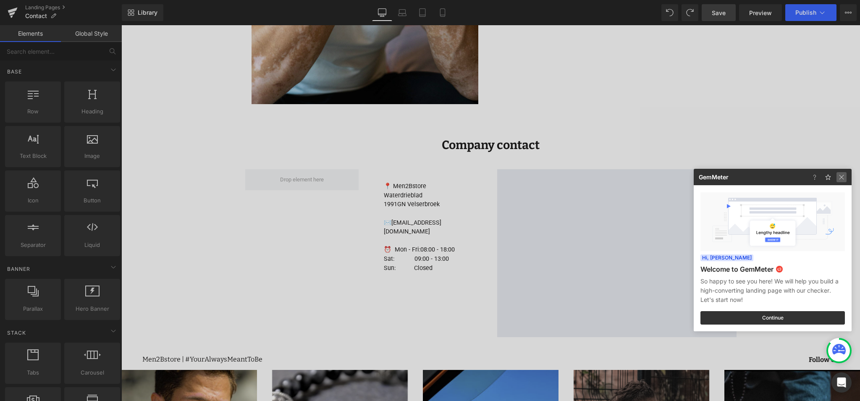
click at [842, 179] on img at bounding box center [841, 177] width 10 height 10
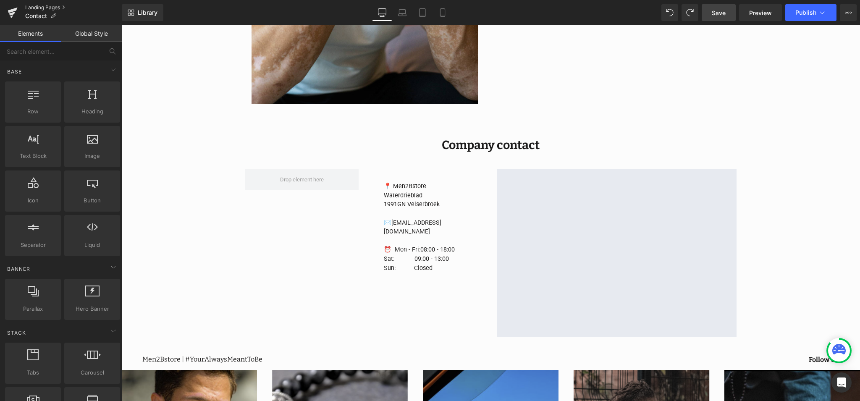
click at [35, 8] on link "Landing Pages" at bounding box center [73, 7] width 97 height 7
